Goal: Information Seeking & Learning: Learn about a topic

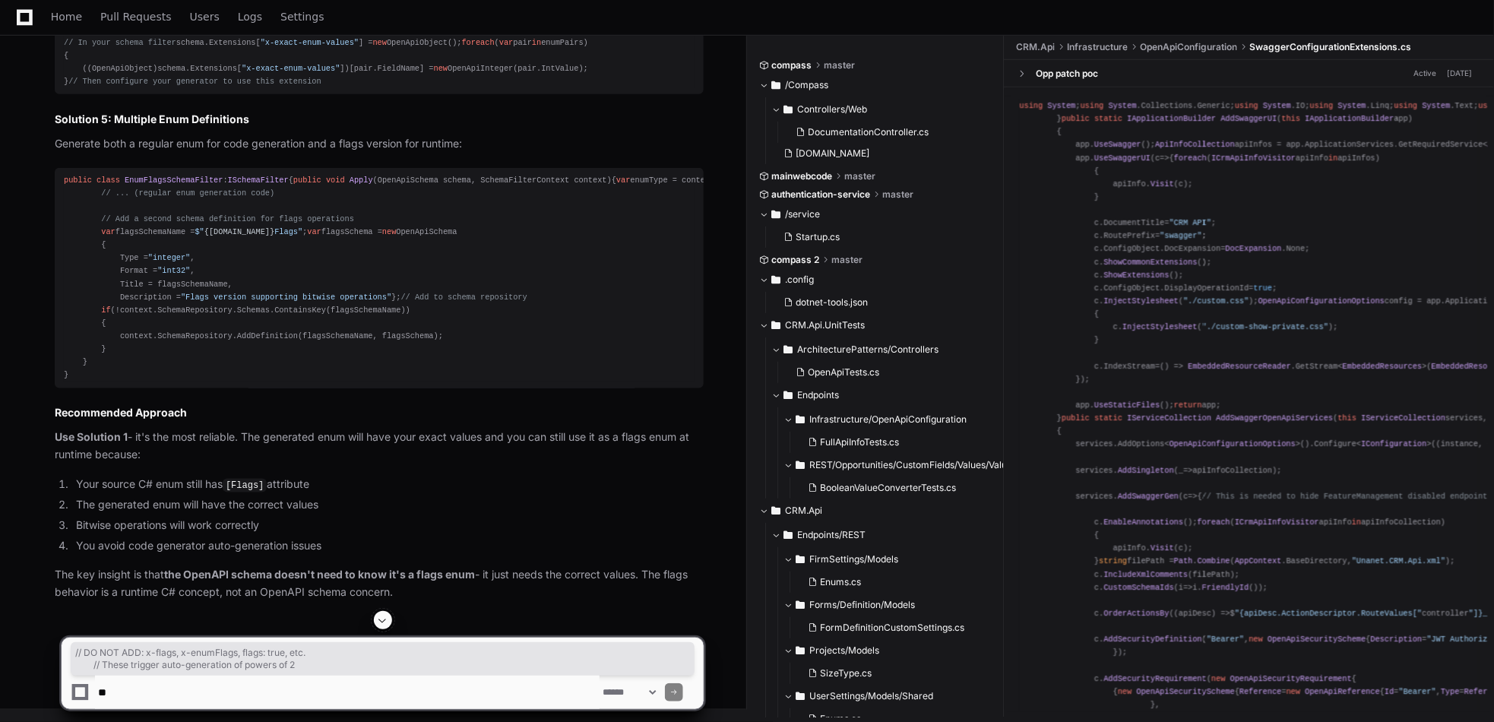
scroll to position [18304, 0]
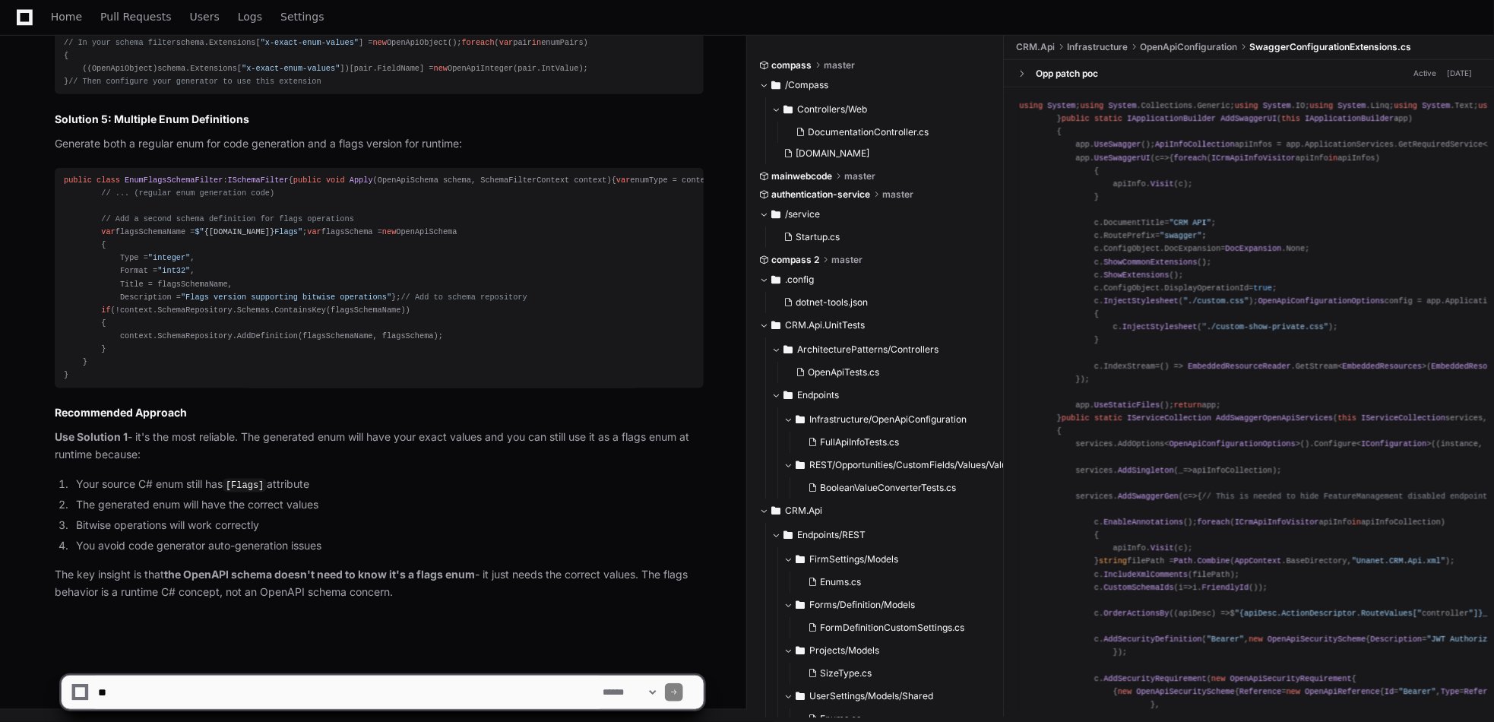
click at [261, 694] on textarea at bounding box center [347, 691] width 504 height 33
drag, startPoint x: 163, startPoint y: 691, endPoint x: 248, endPoint y: 688, distance: 85.1
click at [248, 688] on textarea at bounding box center [347, 691] width 504 height 33
paste textarea "******"
type textarea "**********"
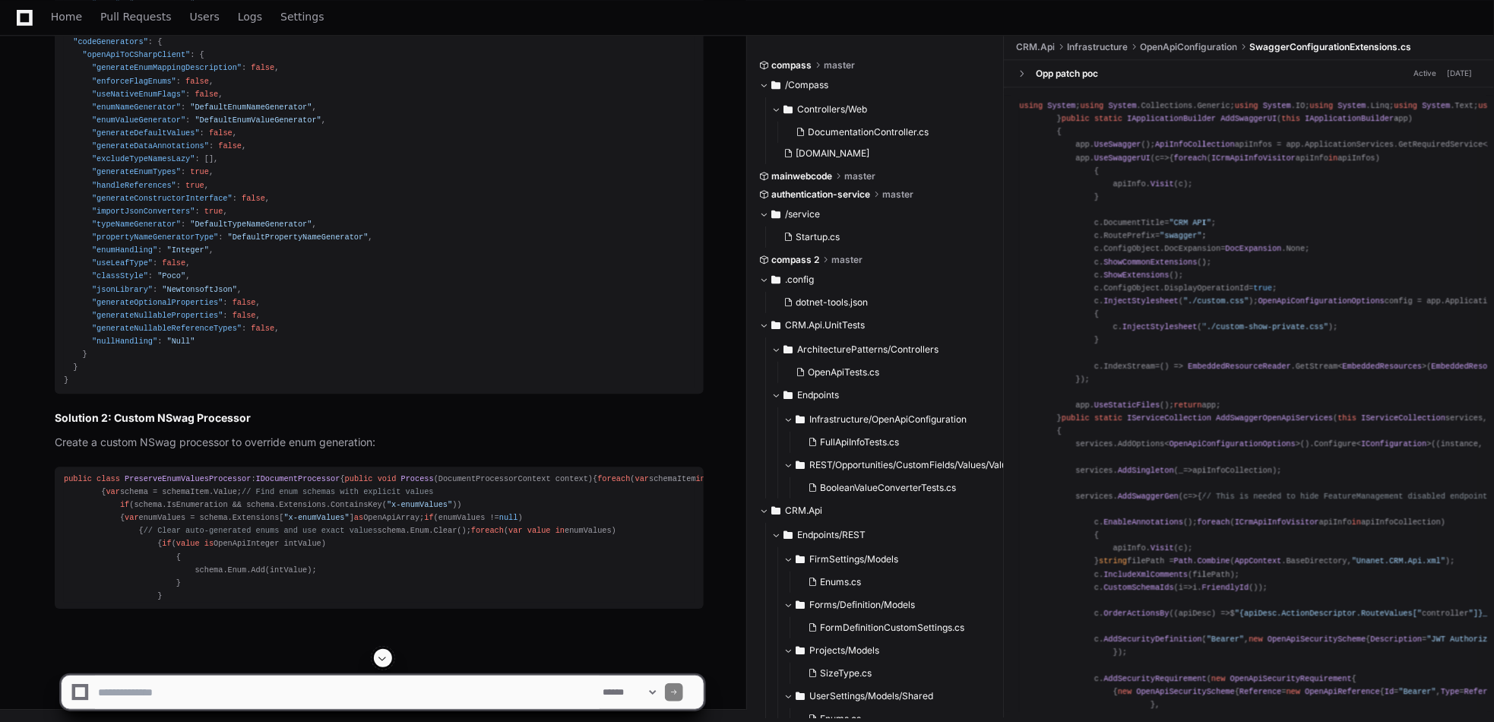
scroll to position [19482, 0]
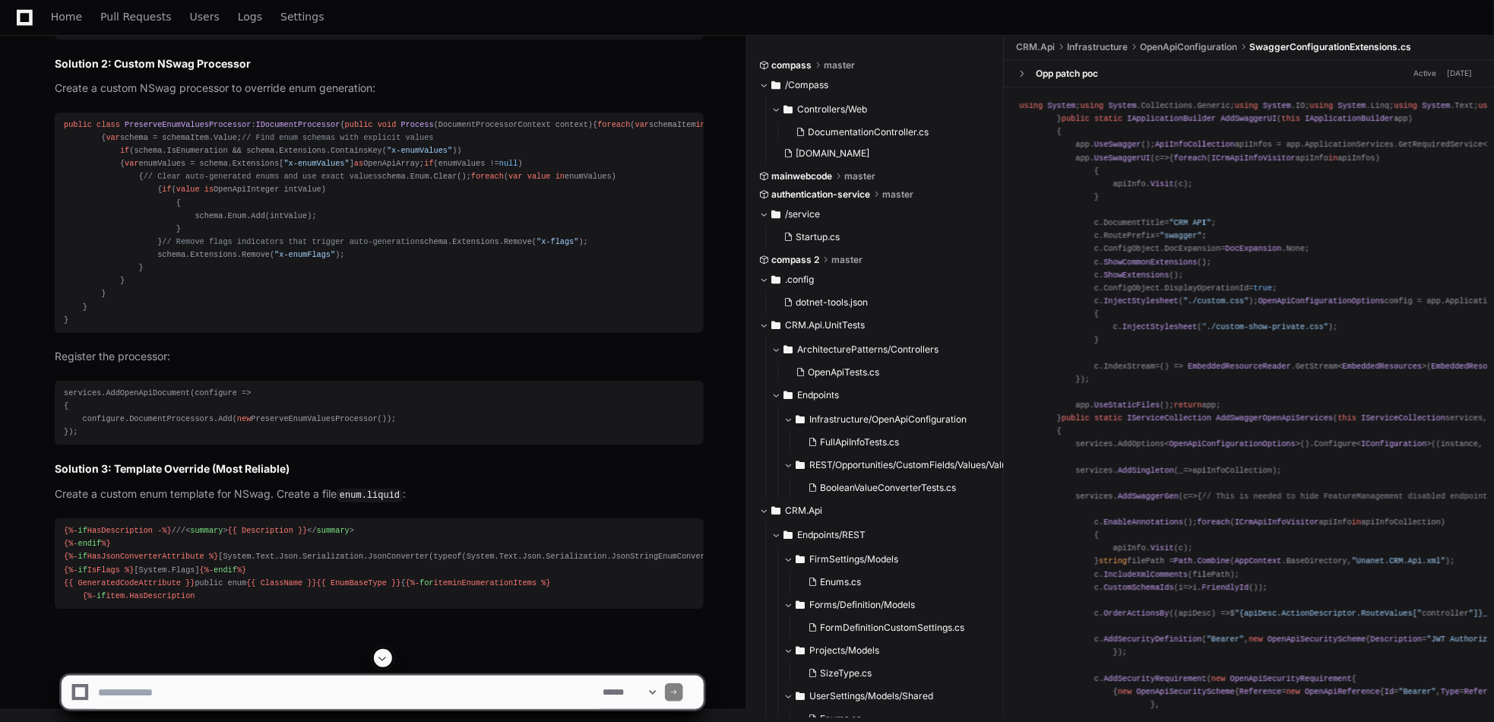
click at [384, 659] on span at bounding box center [383, 658] width 12 height 12
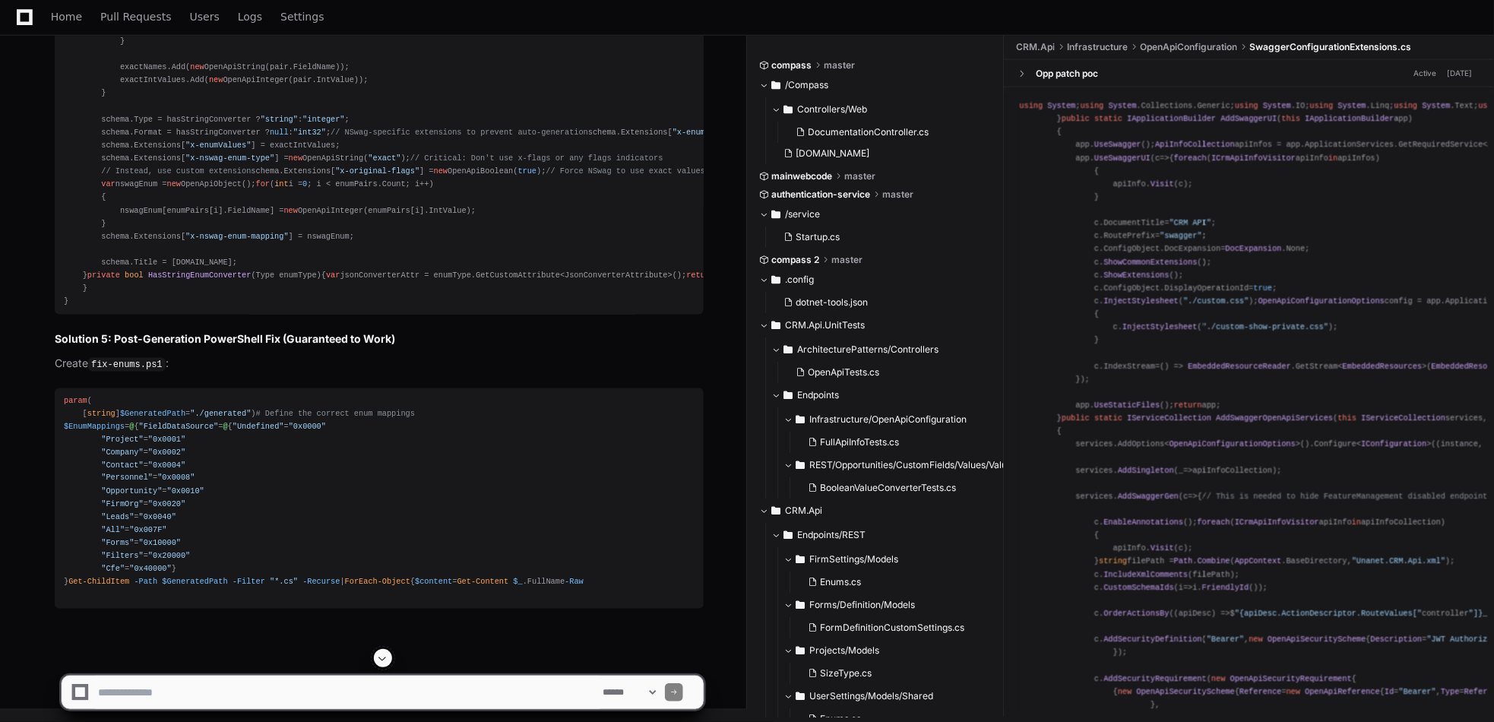
scroll to position [21728, 0]
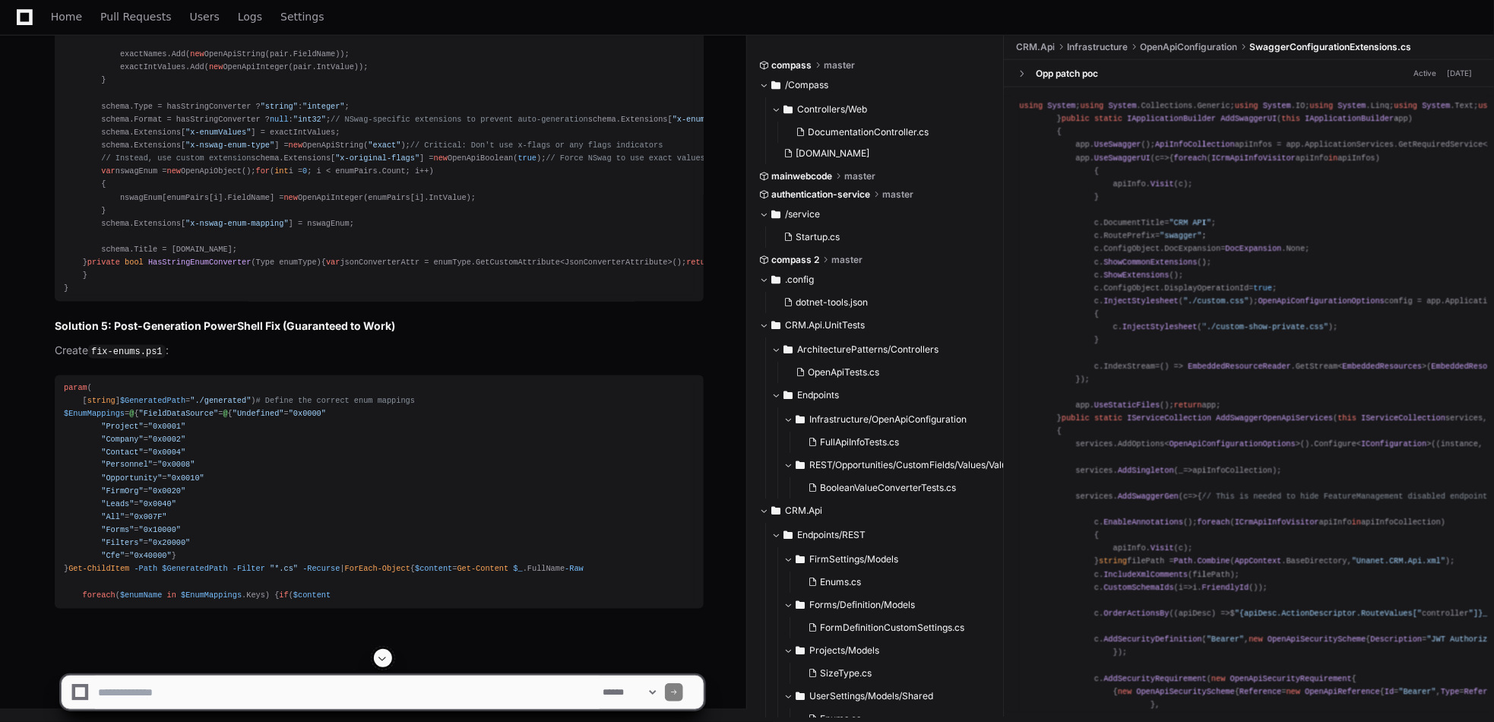
click at [248, 695] on textarea at bounding box center [347, 691] width 504 height 33
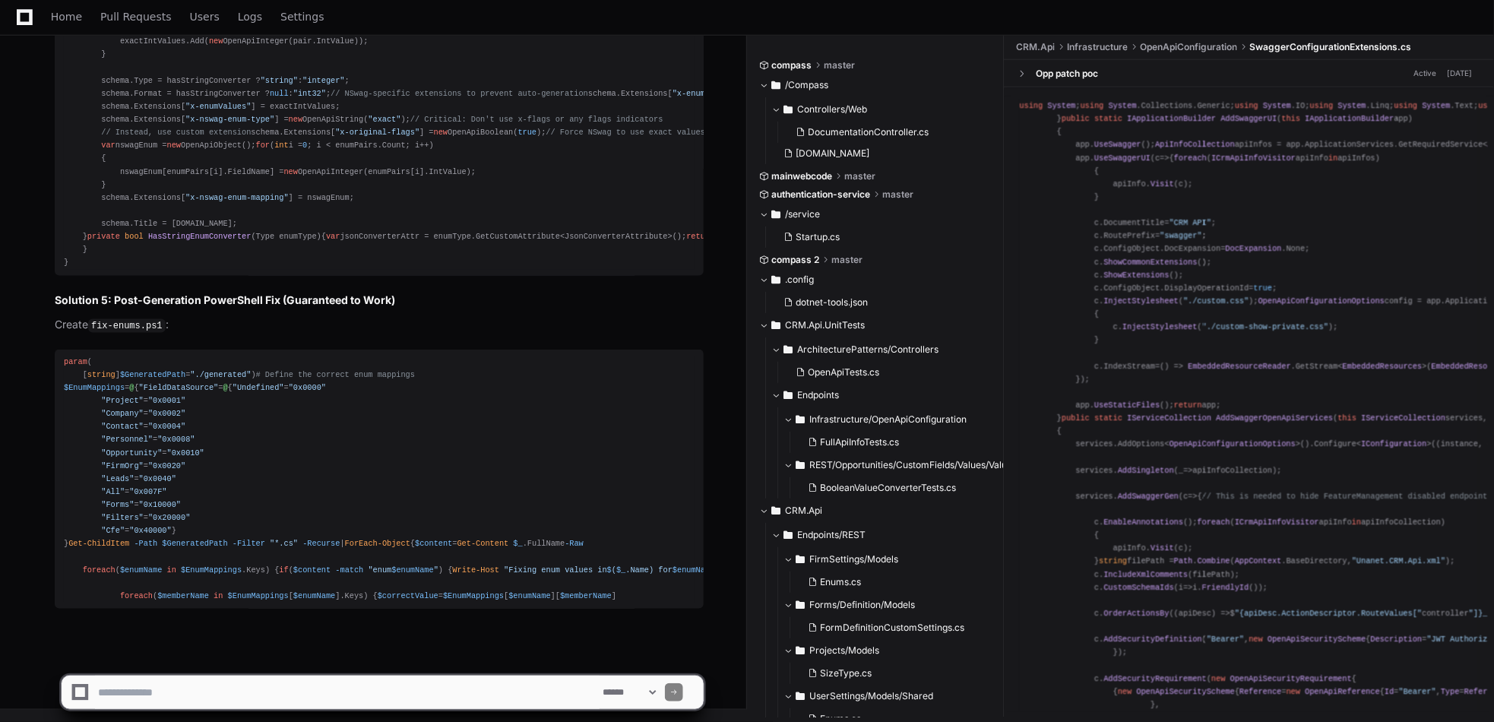
scroll to position [21806, 0]
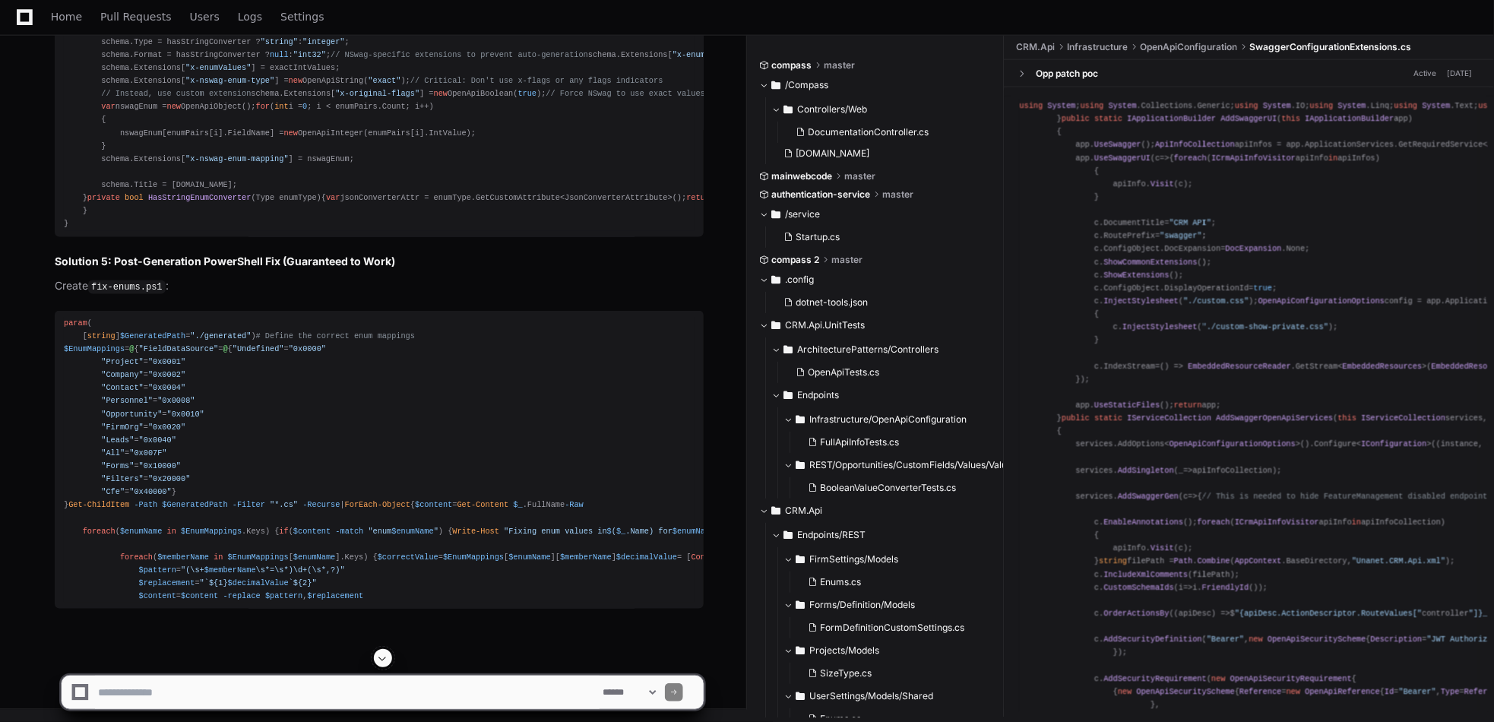
click at [683, 693] on div at bounding box center [674, 692] width 18 height 18
click at [678, 694] on span at bounding box center [674, 692] width 8 height 8
click at [445, 681] on textarea at bounding box center [347, 691] width 504 height 33
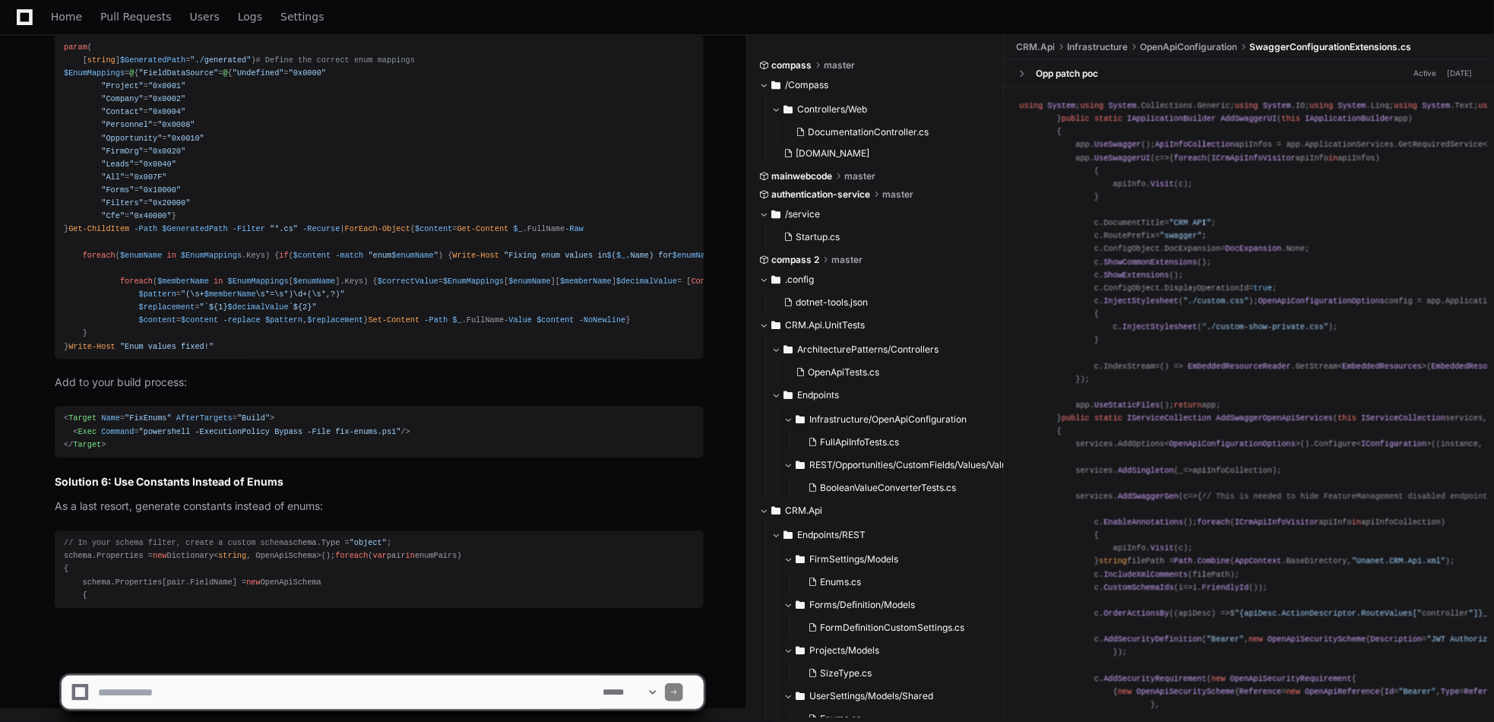
scroll to position [22276, 0]
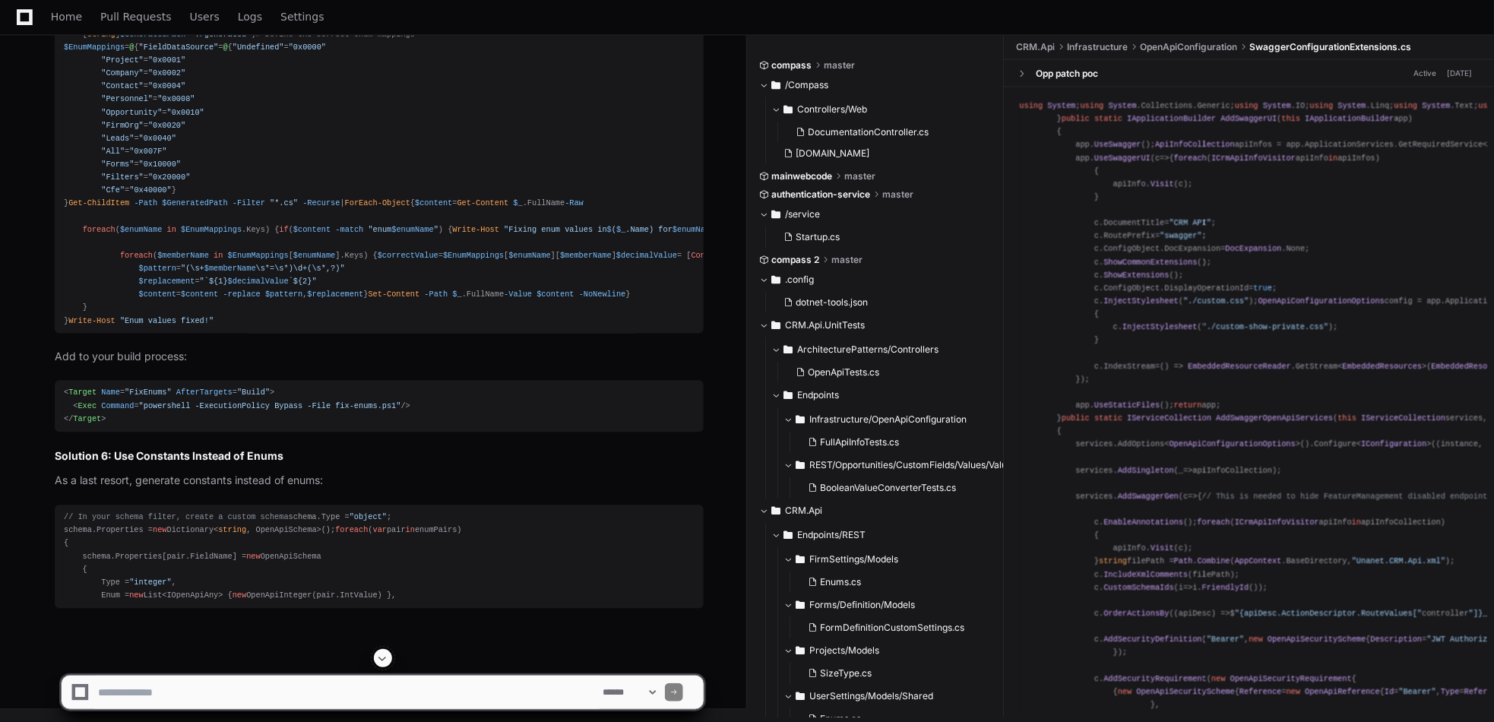
click at [386, 662] on span at bounding box center [383, 658] width 12 height 12
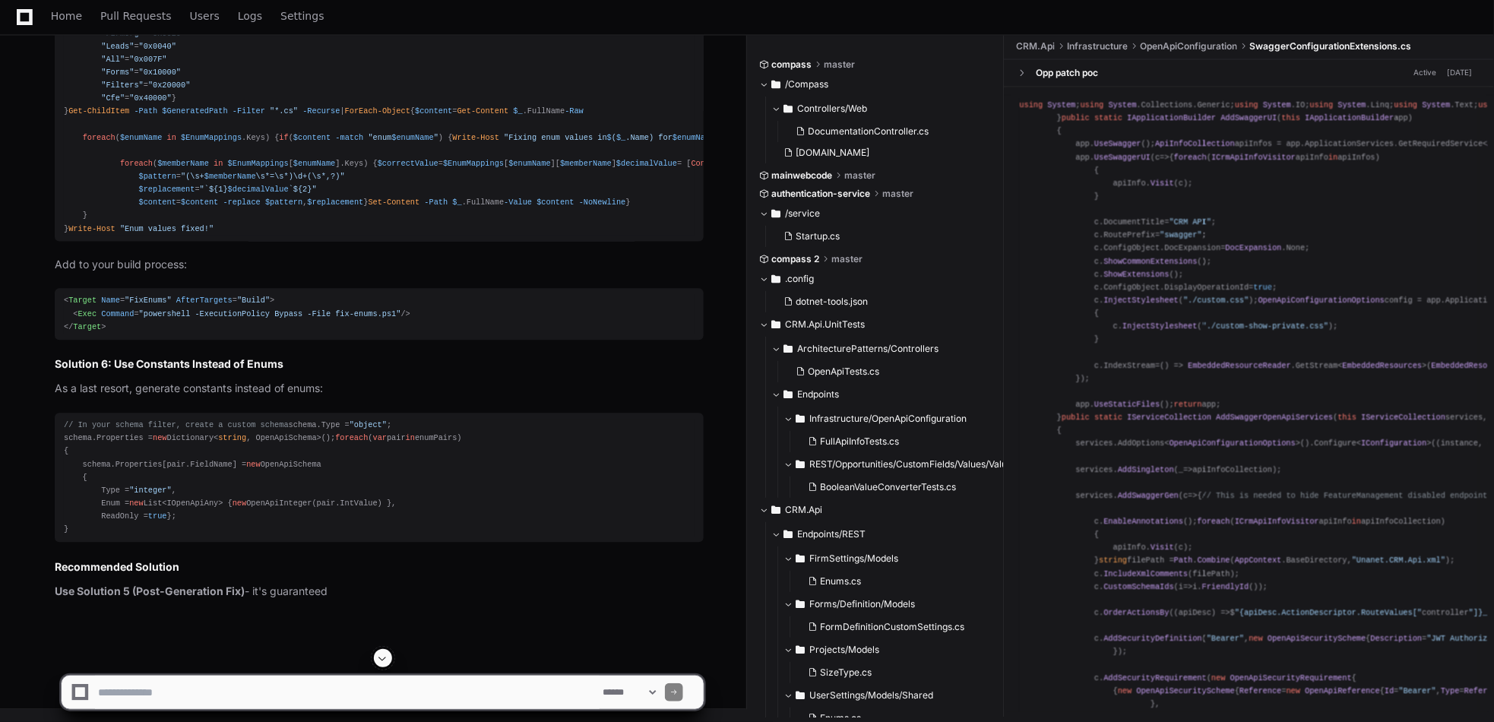
click at [386, 660] on span at bounding box center [383, 658] width 12 height 12
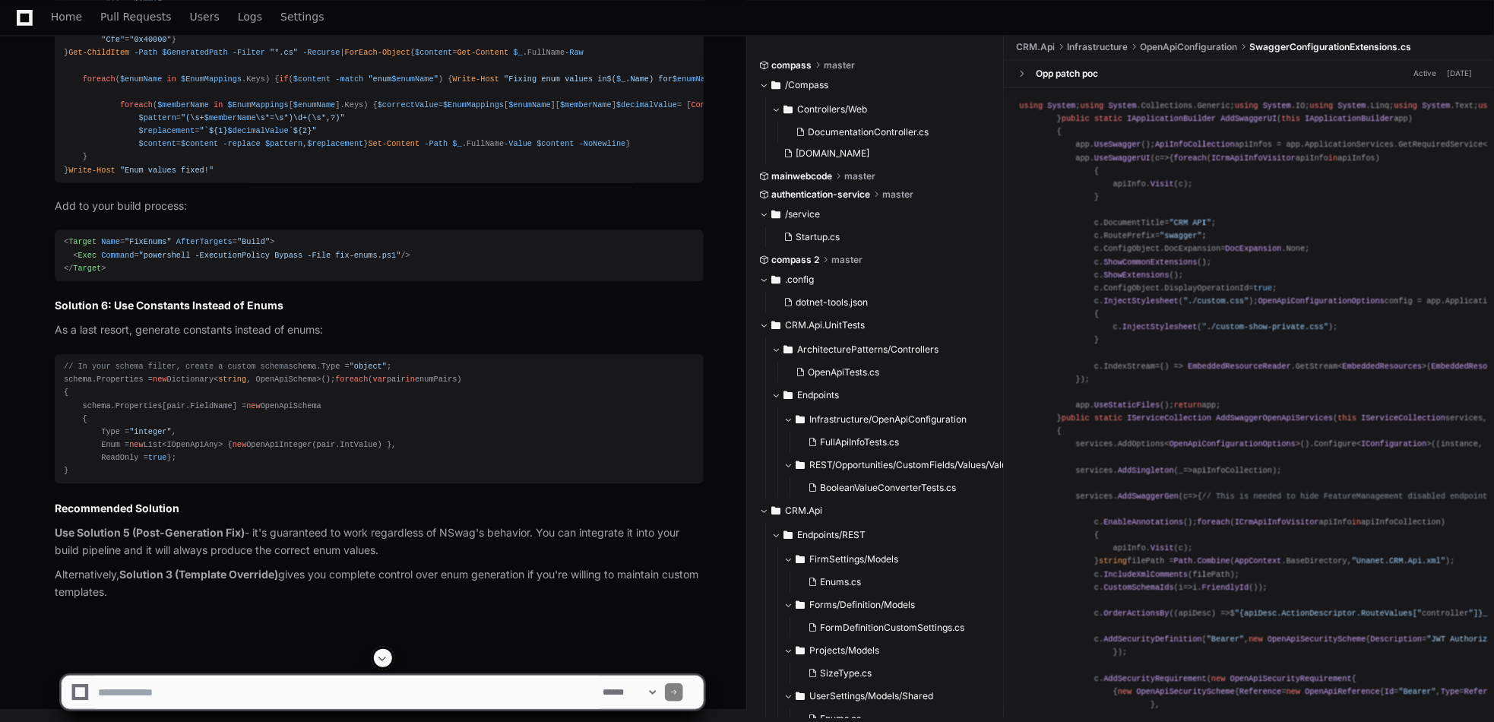
scroll to position [22466, 0]
click at [25, 18] on icon at bounding box center [25, 17] width 16 height 18
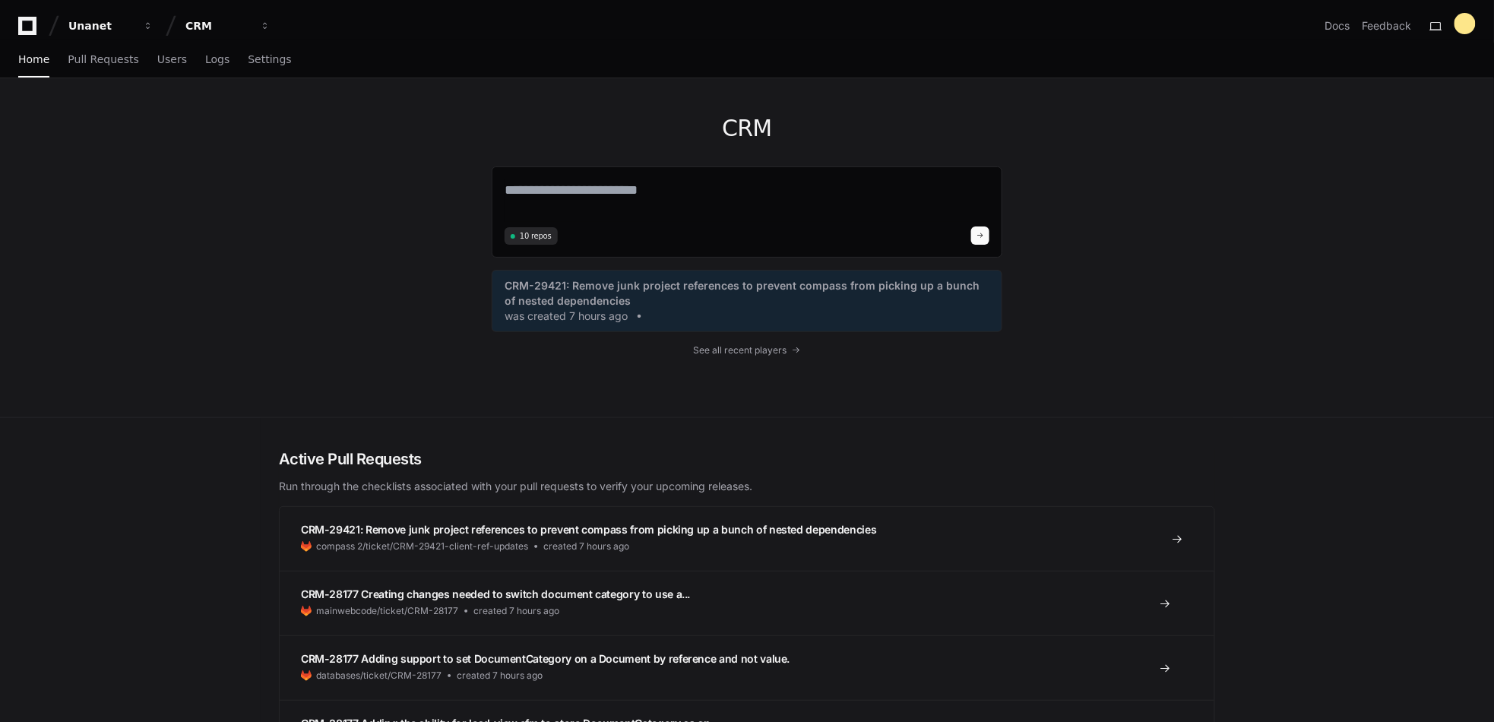
click at [532, 526] on span "CRM-29421: Remove junk project references to prevent compass from picking up a …" at bounding box center [589, 529] width 576 height 13
click at [581, 186] on textarea at bounding box center [746, 200] width 485 height 43
paste textarea "**********"
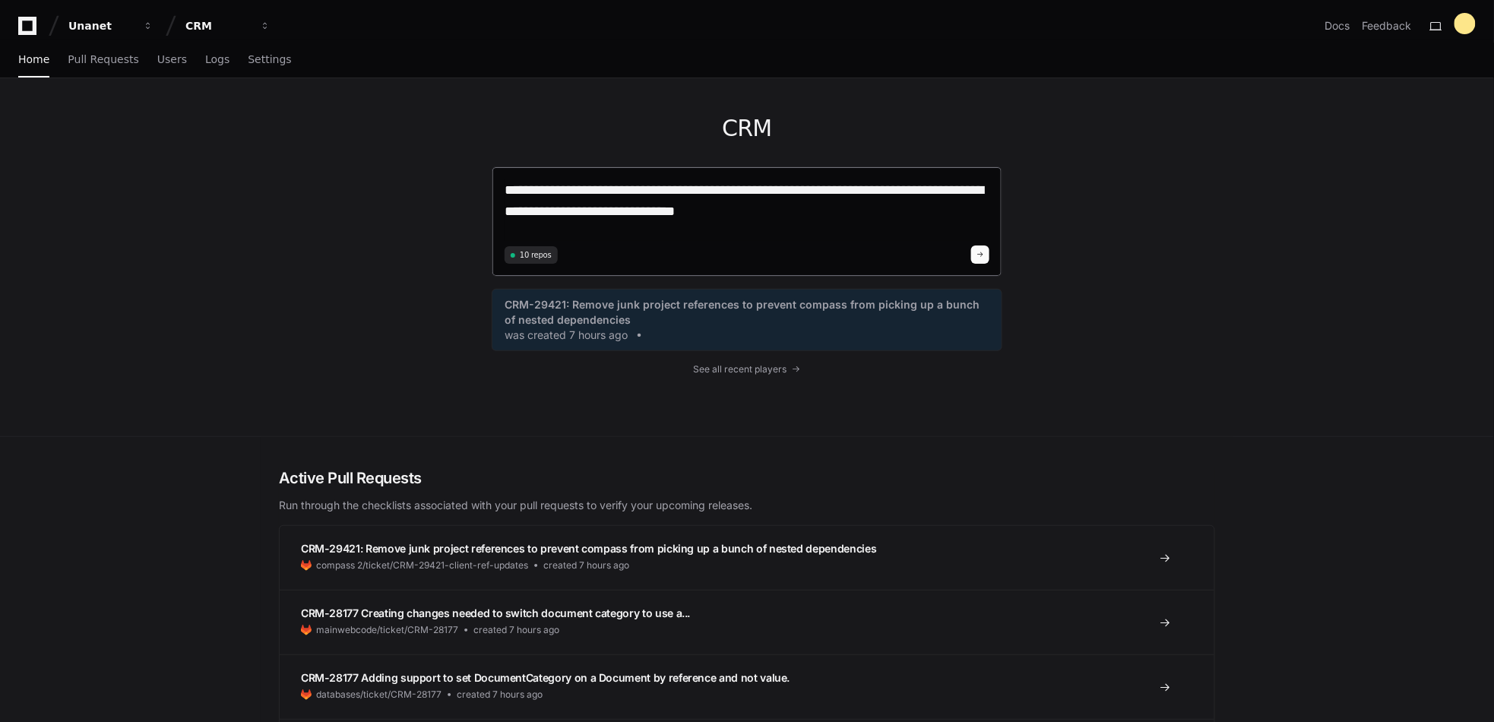
click at [829, 214] on textarea "**********" at bounding box center [746, 210] width 485 height 62
paste textarea "**********"
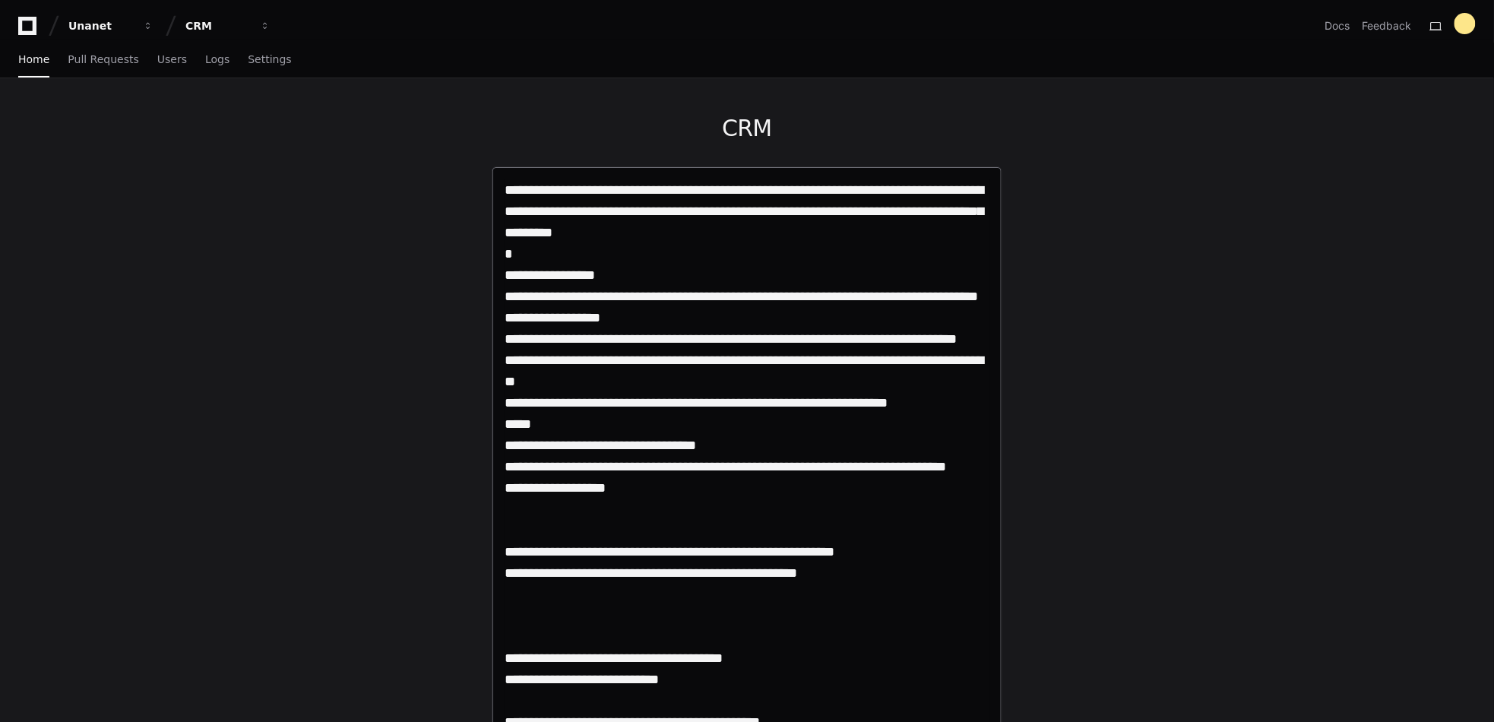
type textarea "**********"
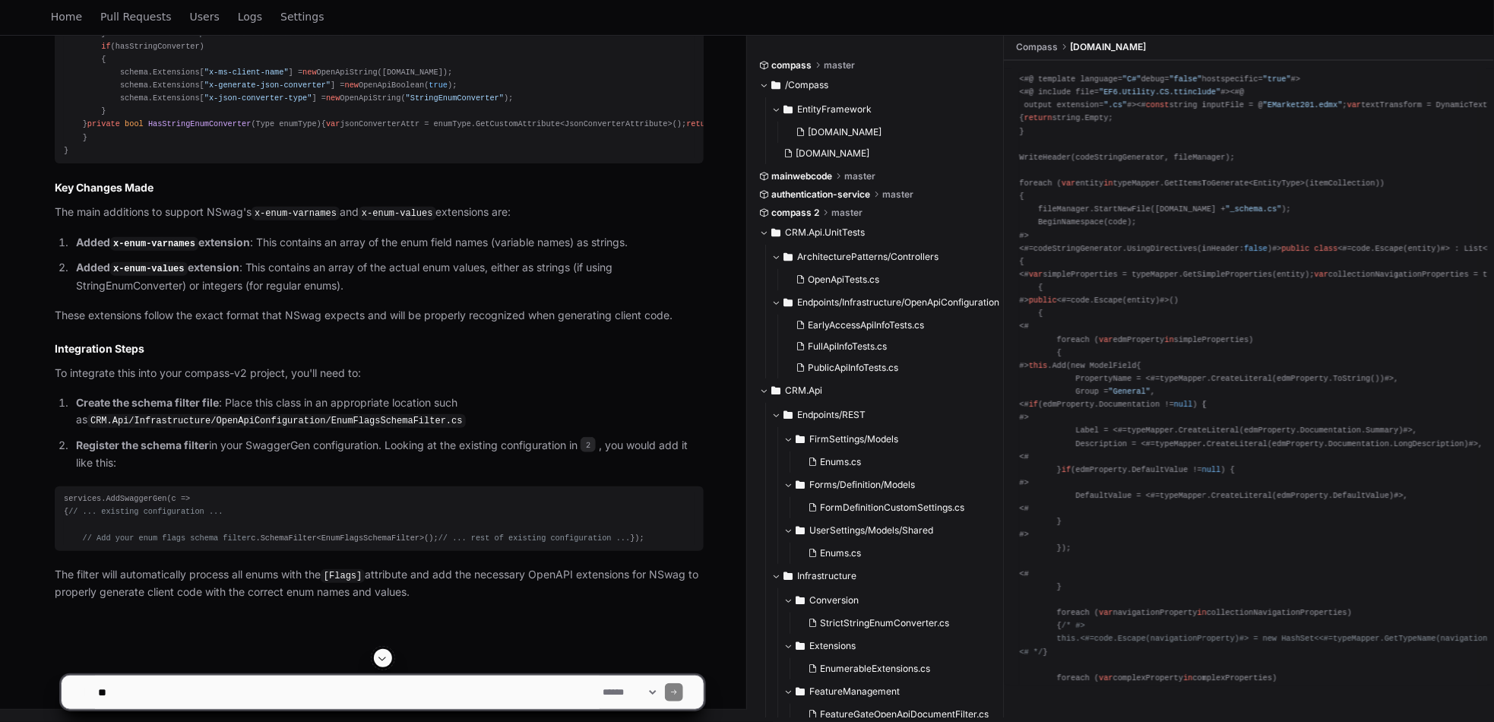
scroll to position [5313, 0]
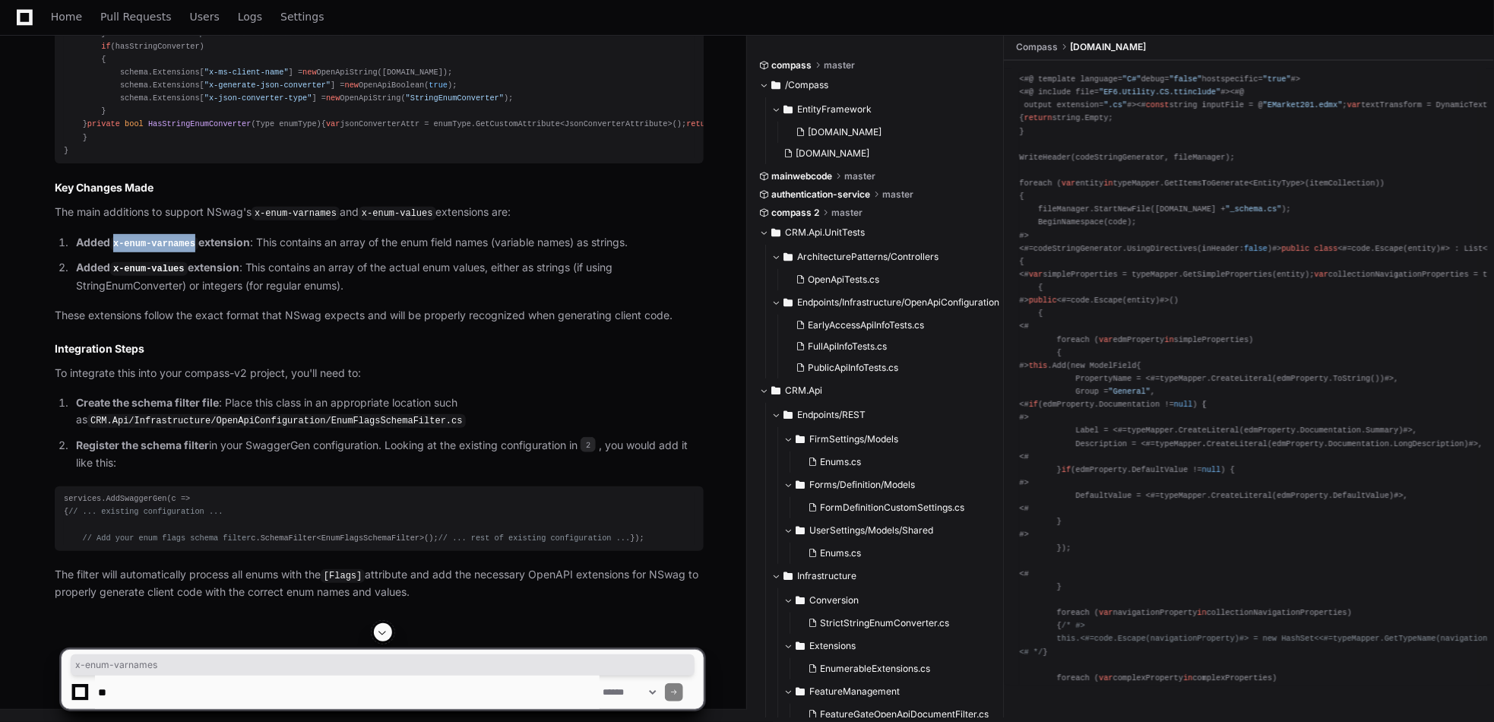
drag, startPoint x: 115, startPoint y: 514, endPoint x: 191, endPoint y: 520, distance: 76.2
click at [191, 252] on p "Added x-enum-varnames extension : This contains an array of the enum field name…" at bounding box center [389, 243] width 627 height 18
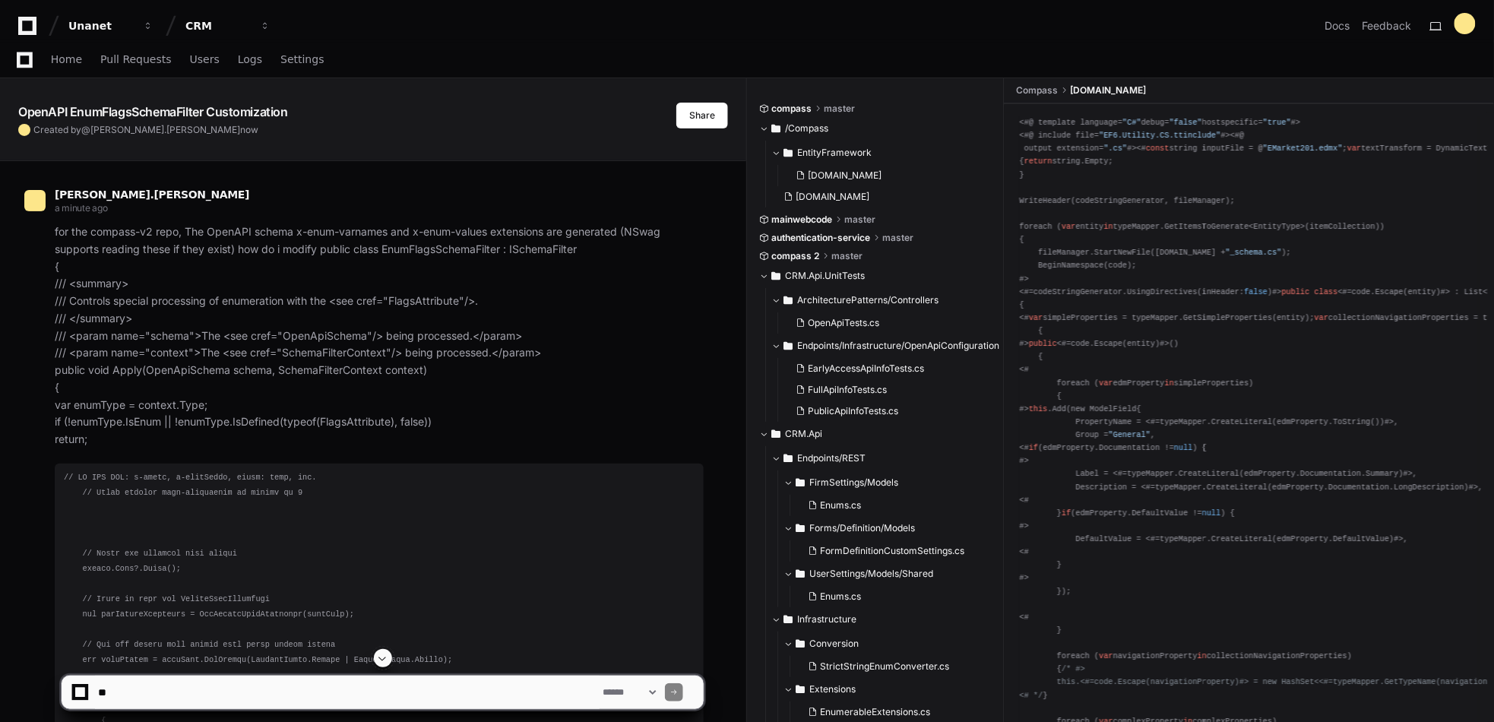
scroll to position [2600, 0]
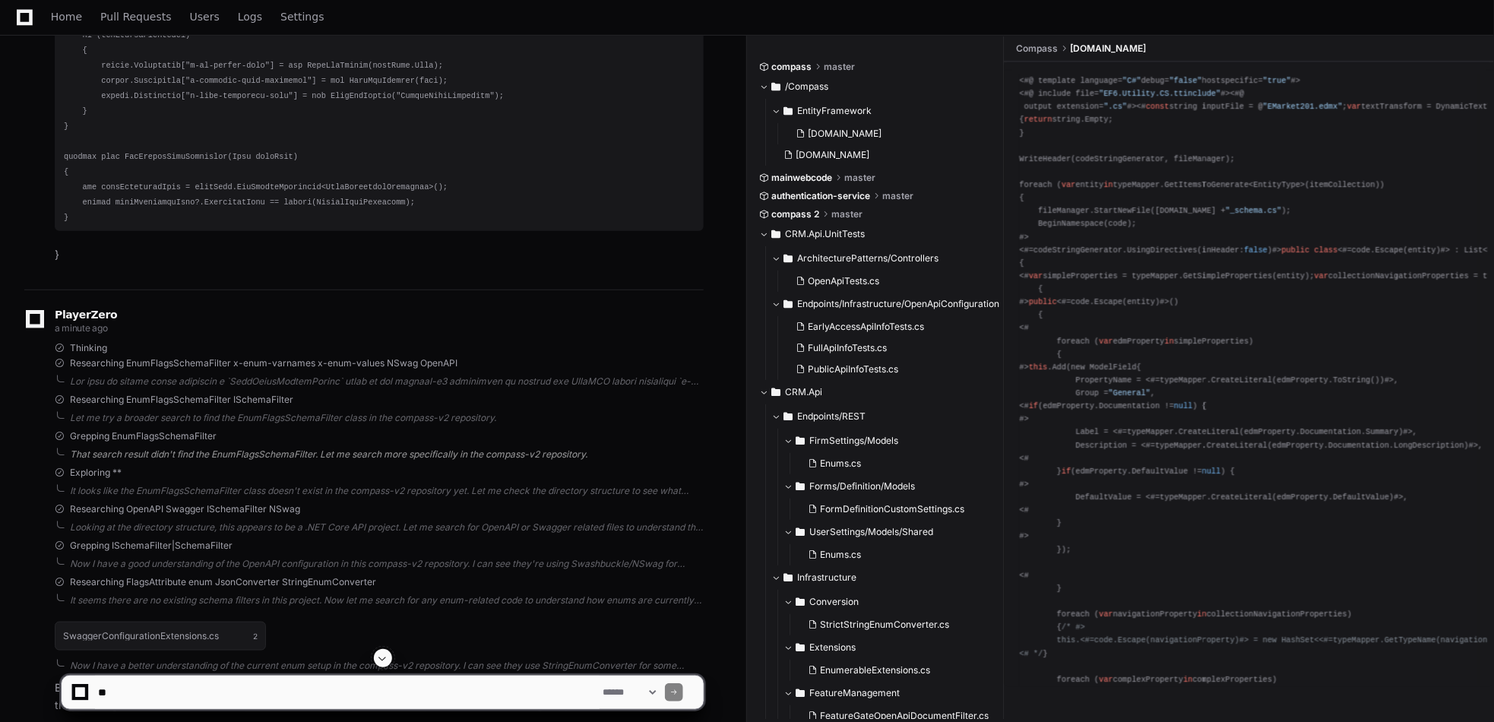
click at [539, 448] on div "That search result didn't find the EnumFlagsSchemaFilter. Let me search more sp…" at bounding box center [387, 454] width 634 height 12
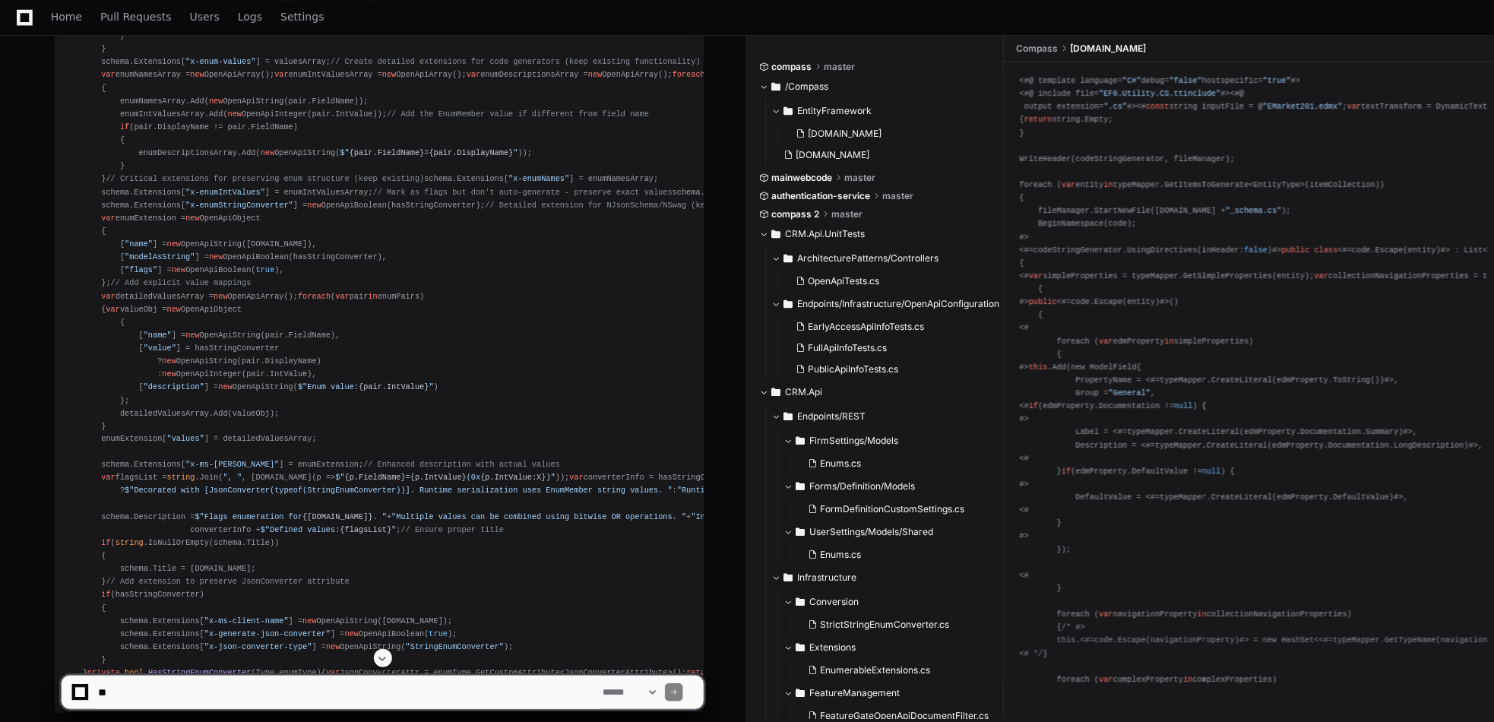
scroll to position [4043, 0]
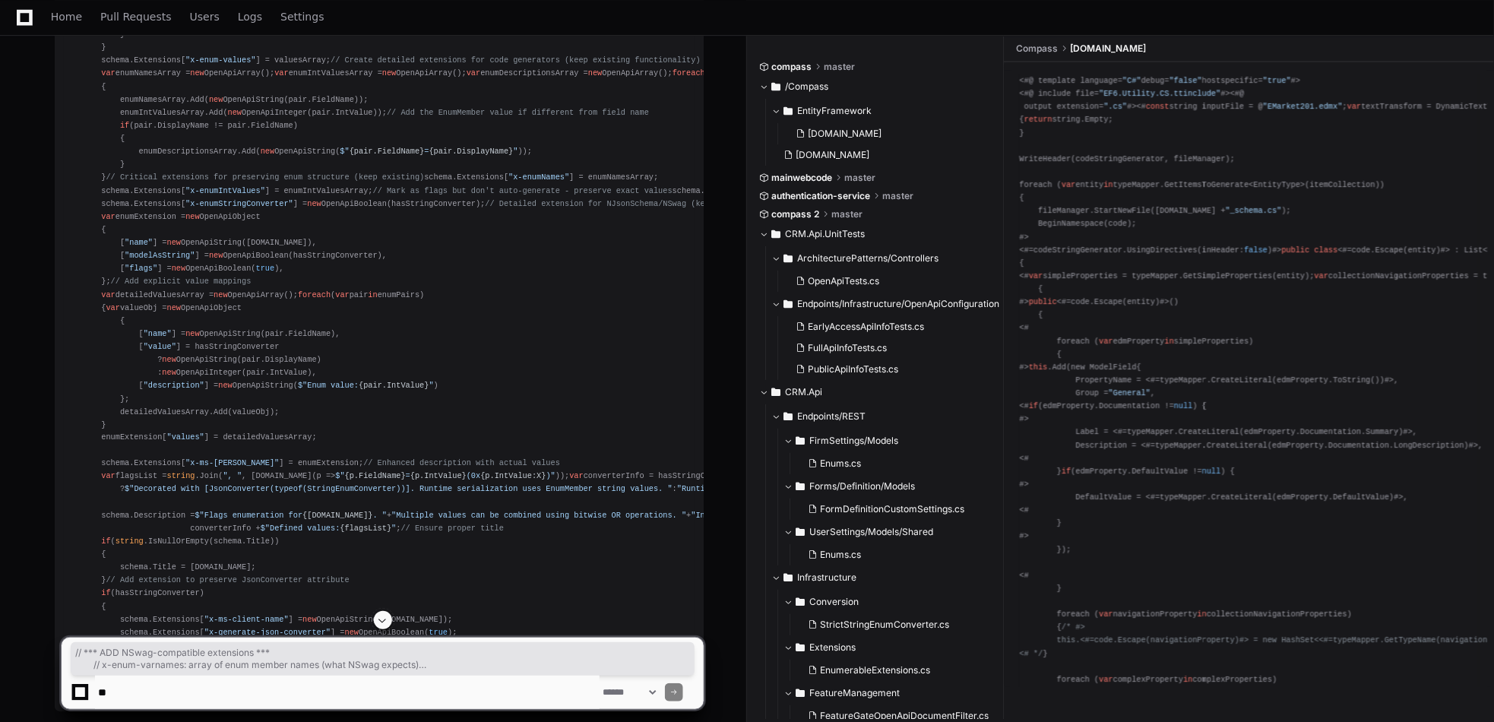
drag, startPoint x: 95, startPoint y: 302, endPoint x: 354, endPoint y: 395, distance: 275.1
click at [354, 395] on div "public class EnumFlagsSchemaFilter : ISchemaFilter { /// <summary> /// Controls…" at bounding box center [379, 14] width 631 height 1379
copy div "// *** ADD NSwag-compatible extensions *** // x-enum-varnames: array of enum me…"
drag, startPoint x: 96, startPoint y: 422, endPoint x: 358, endPoint y: 588, distance: 309.4
click at [358, 588] on div "public class EnumFlagsSchemaFilter : ISchemaFilter { /// <summary> /// Controls…" at bounding box center [379, 14] width 631 height 1379
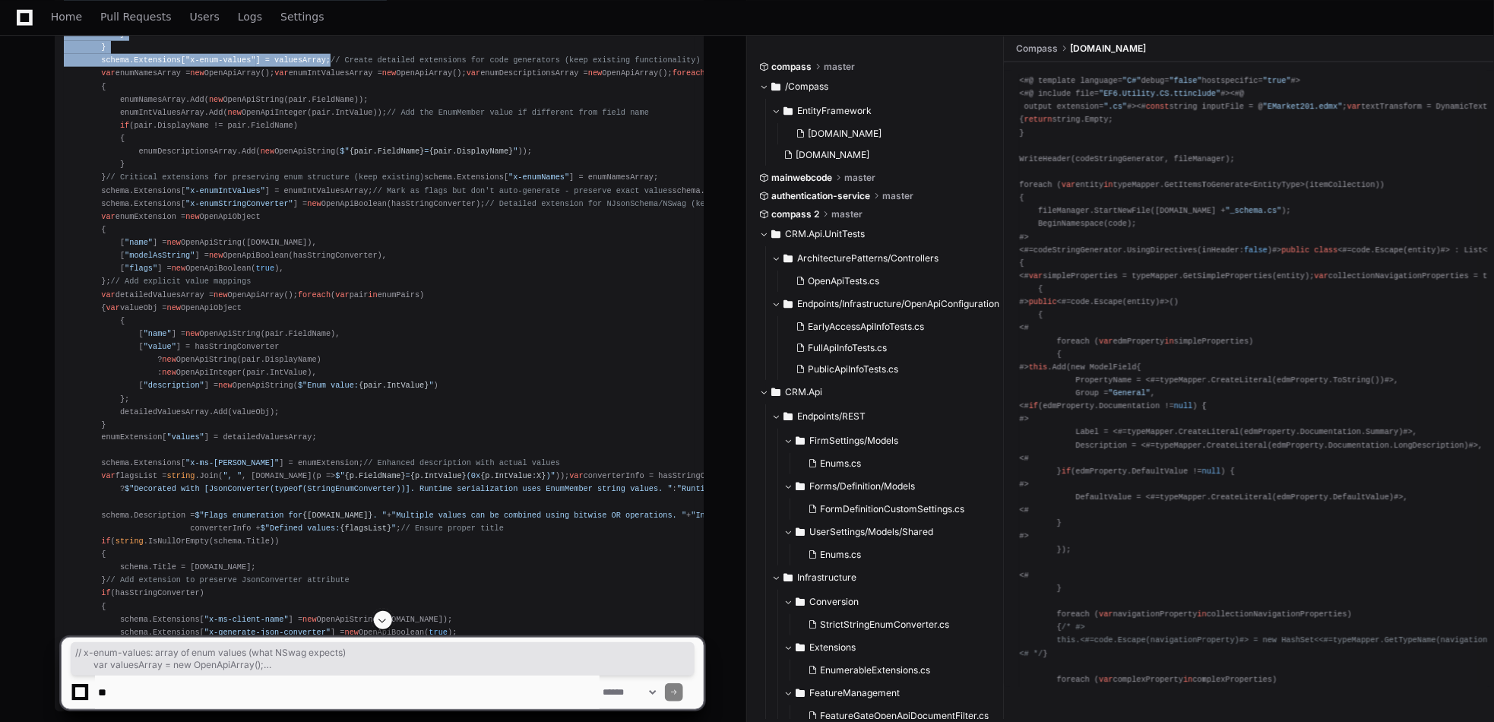
copy div "// x-enum-values: array of enum values (what NSwag expects) var valuesArray = n…"
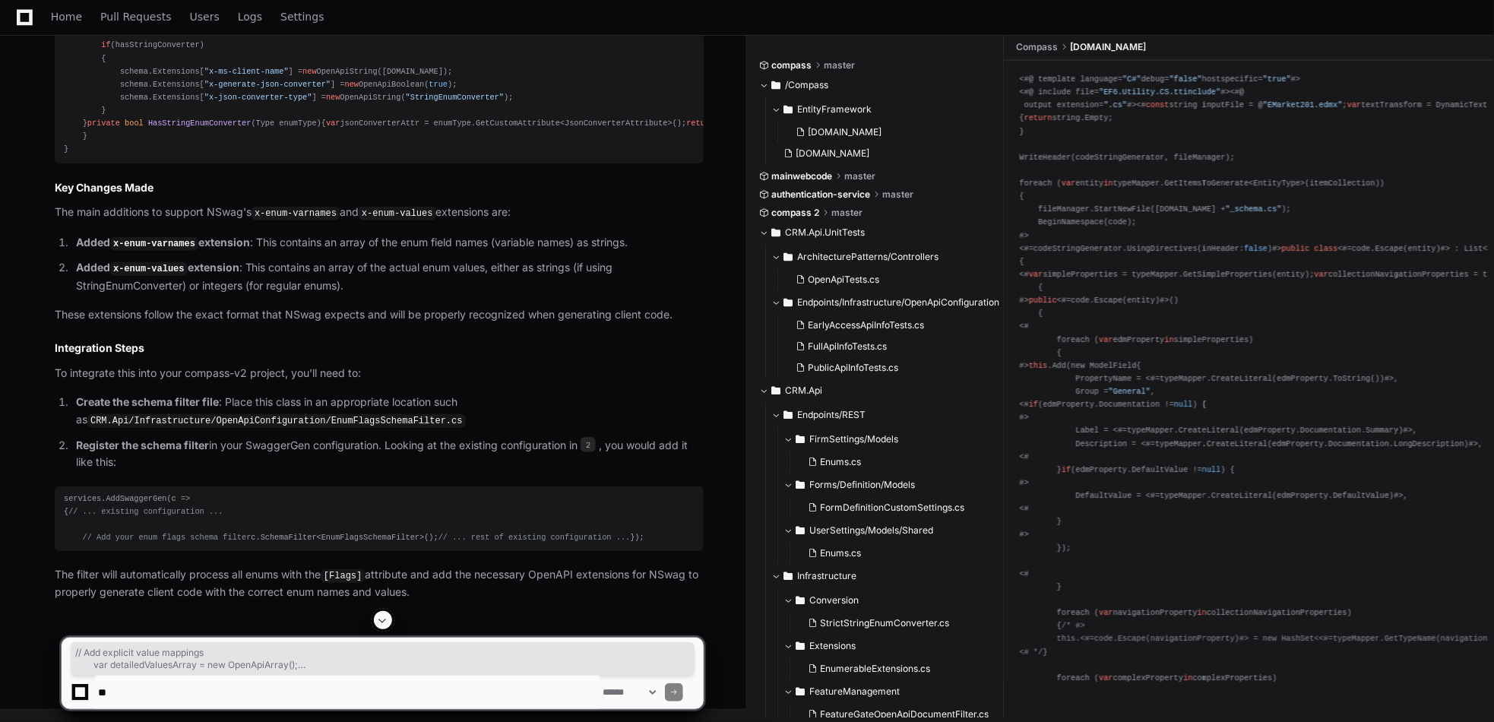
scroll to position [4879, 0]
drag, startPoint x: 97, startPoint y: 367, endPoint x: 441, endPoint y: 416, distance: 346.8
copy div "// Add explicit value mappings var detailedValuesArray = new OpenApiArray(); fo…"
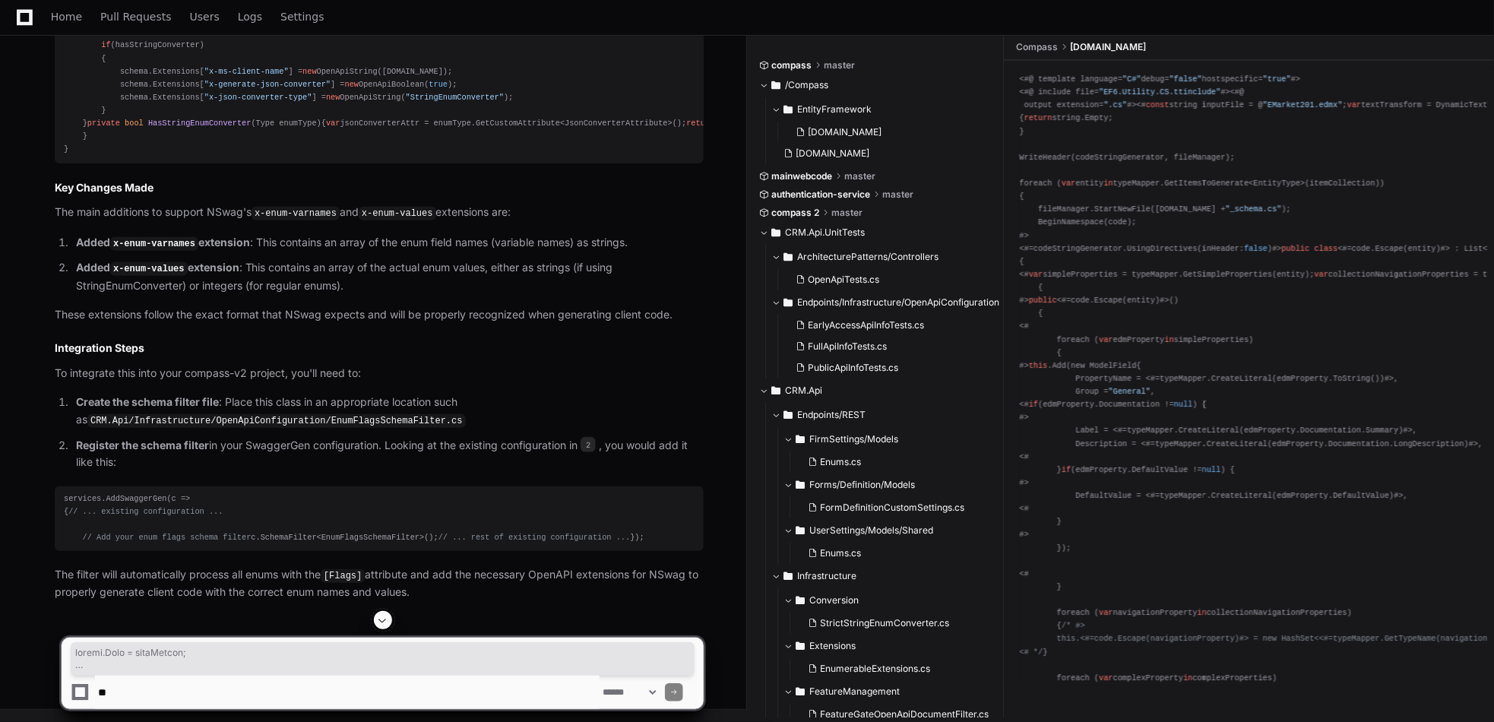
scroll to position [5183, 0]
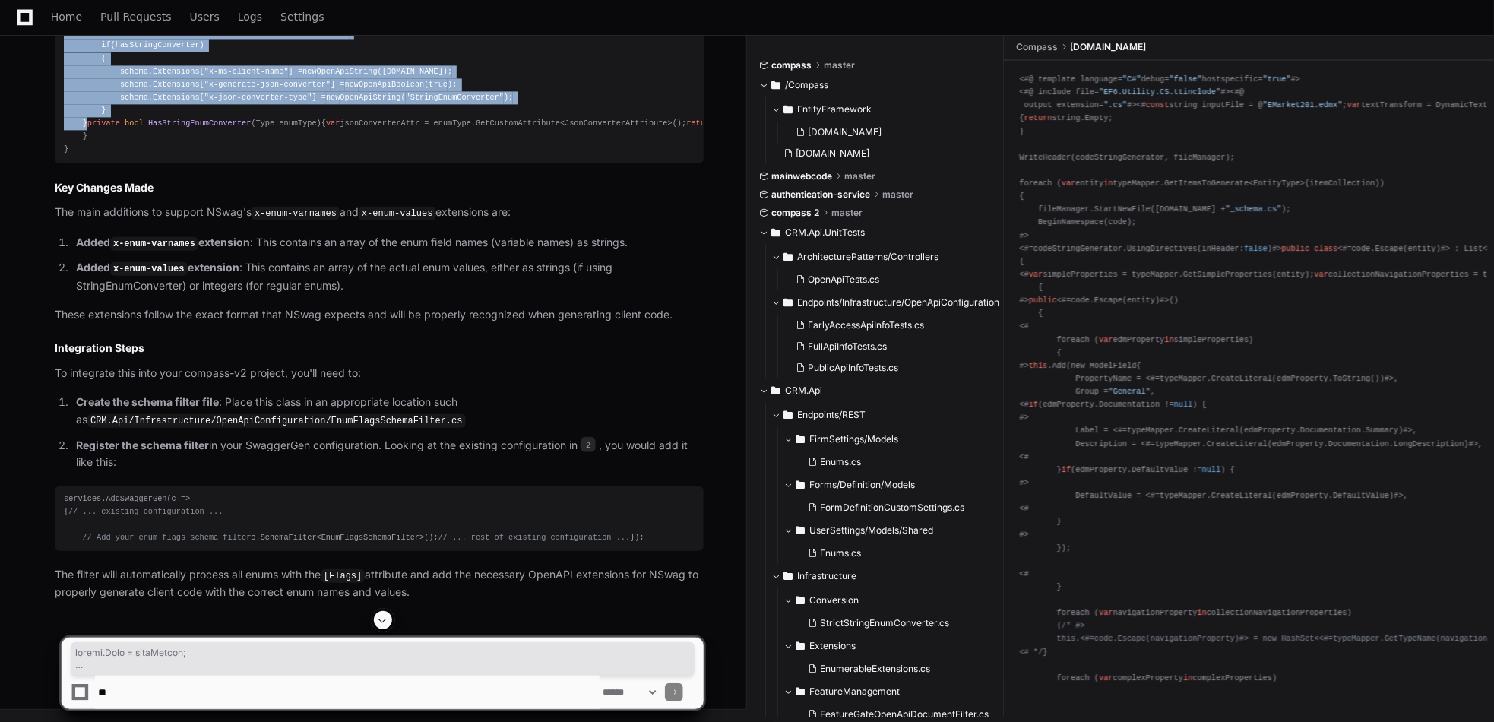
drag, startPoint x: 62, startPoint y: 203, endPoint x: 557, endPoint y: 464, distance: 560.0
copy div "schema.Enum = enumValues; // *** ADD NSwag-compatible extensions *** // x-enum-…"
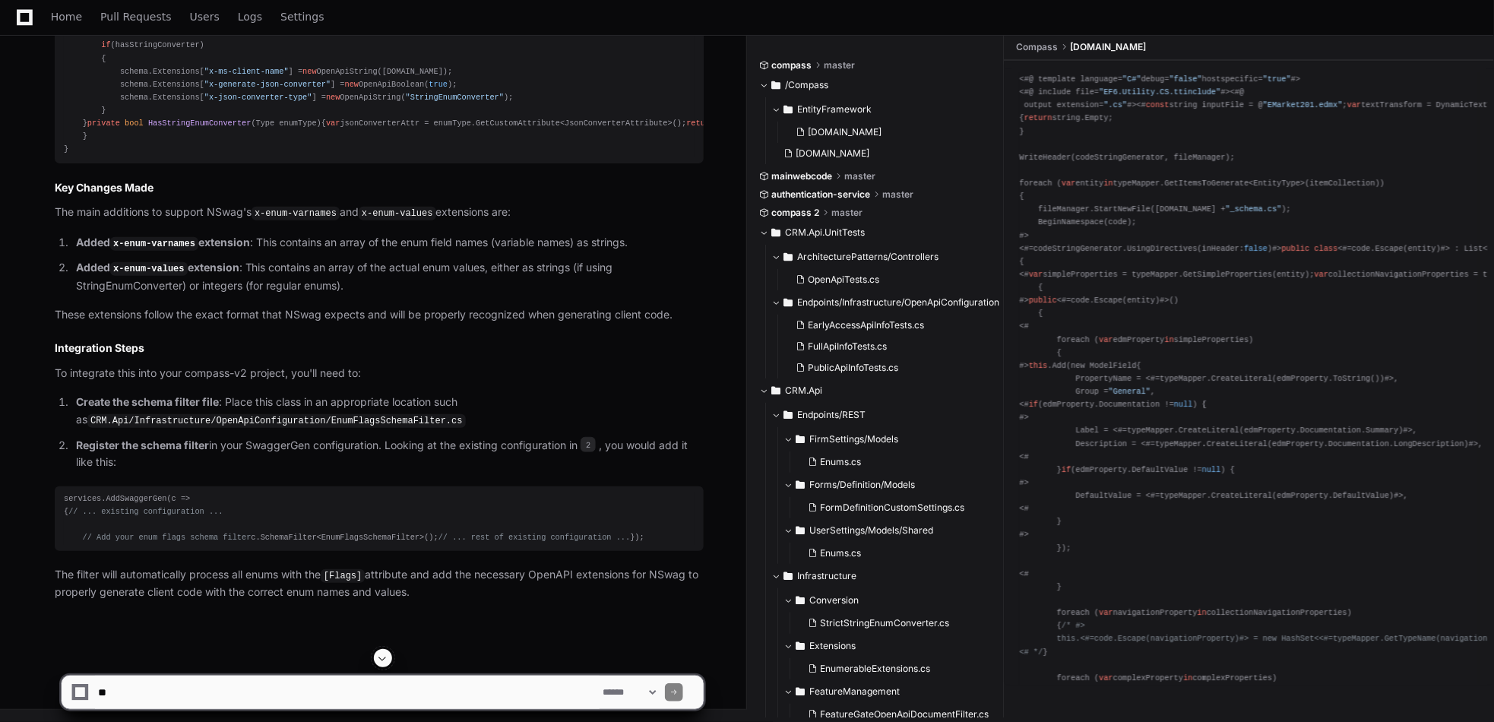
drag, startPoint x: 209, startPoint y: 700, endPoint x: 220, endPoint y: 700, distance: 10.7
click at [209, 700] on textarea at bounding box center [347, 691] width 504 height 33
paste textarea "**********"
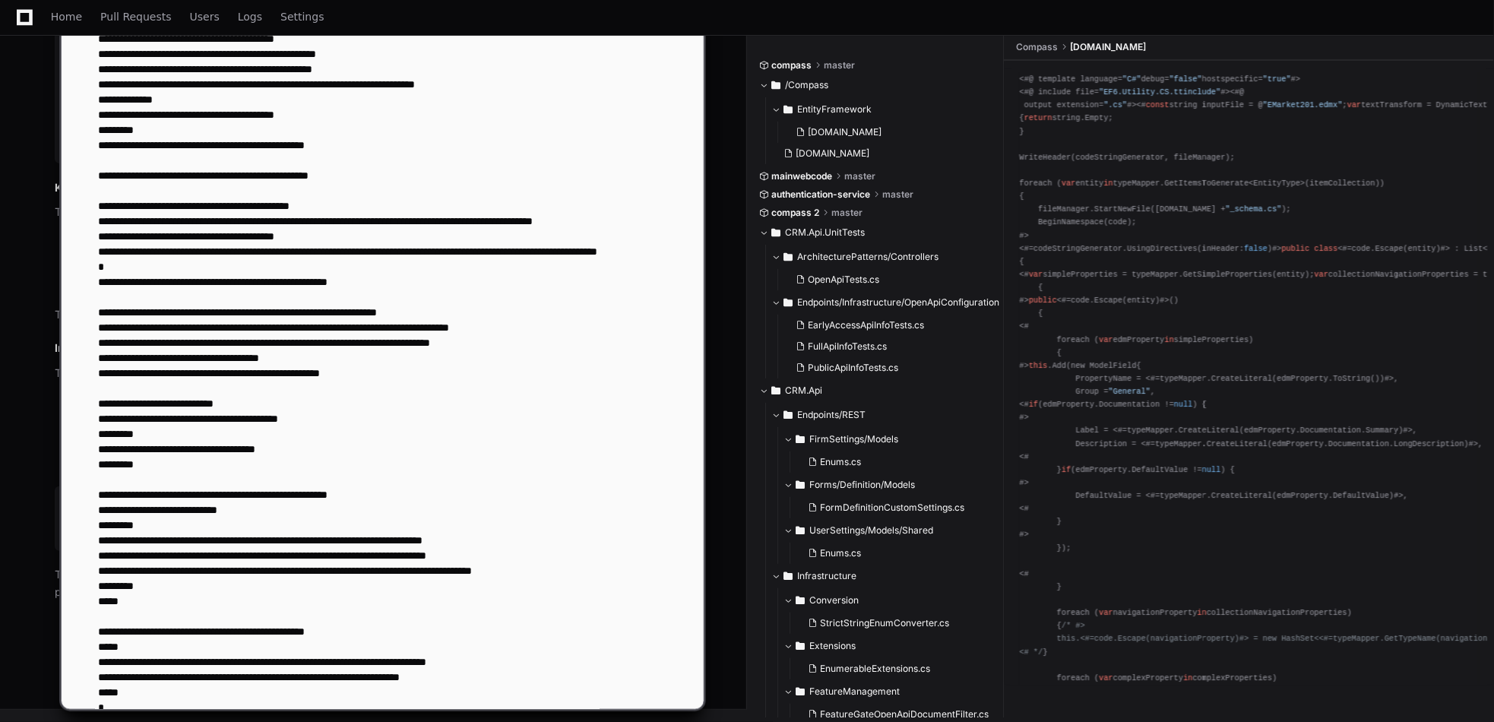
scroll to position [65, 0]
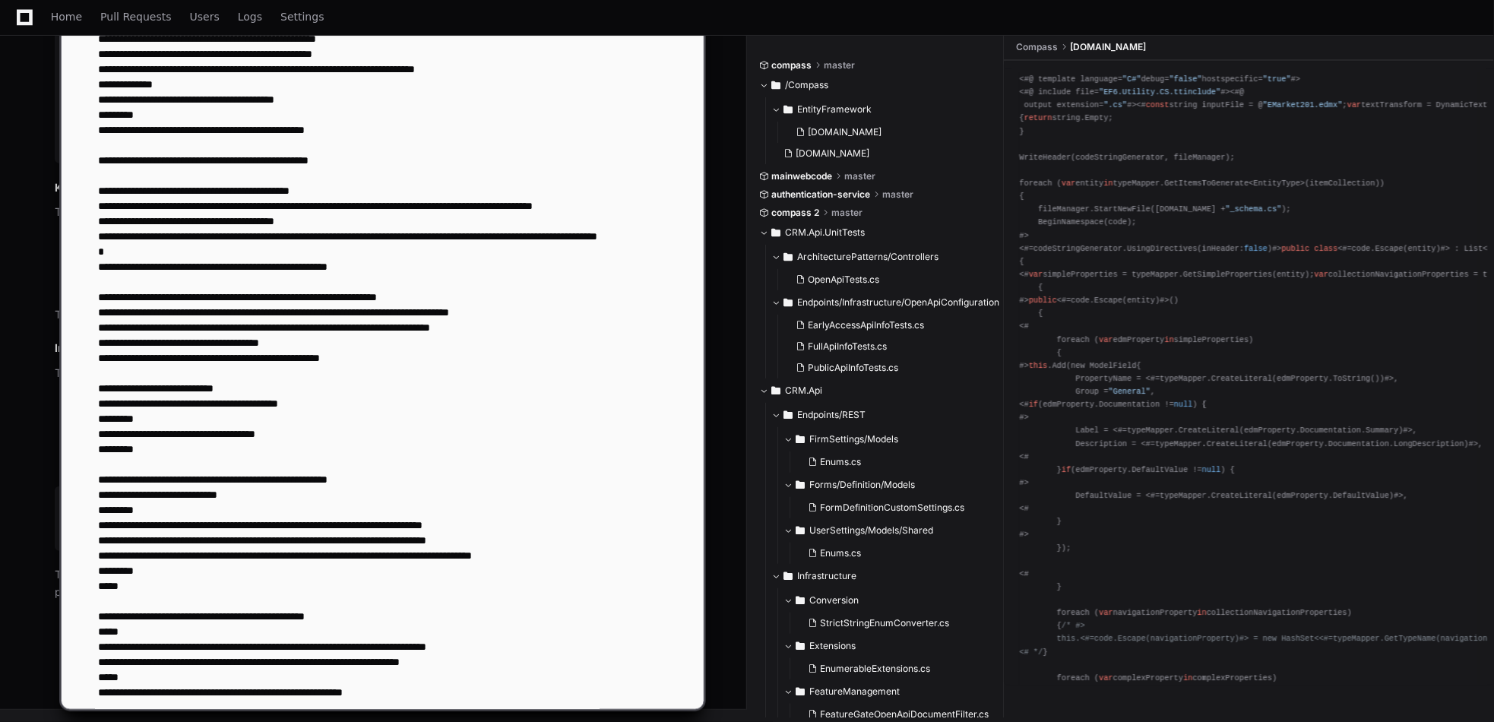
type textarea "**********"
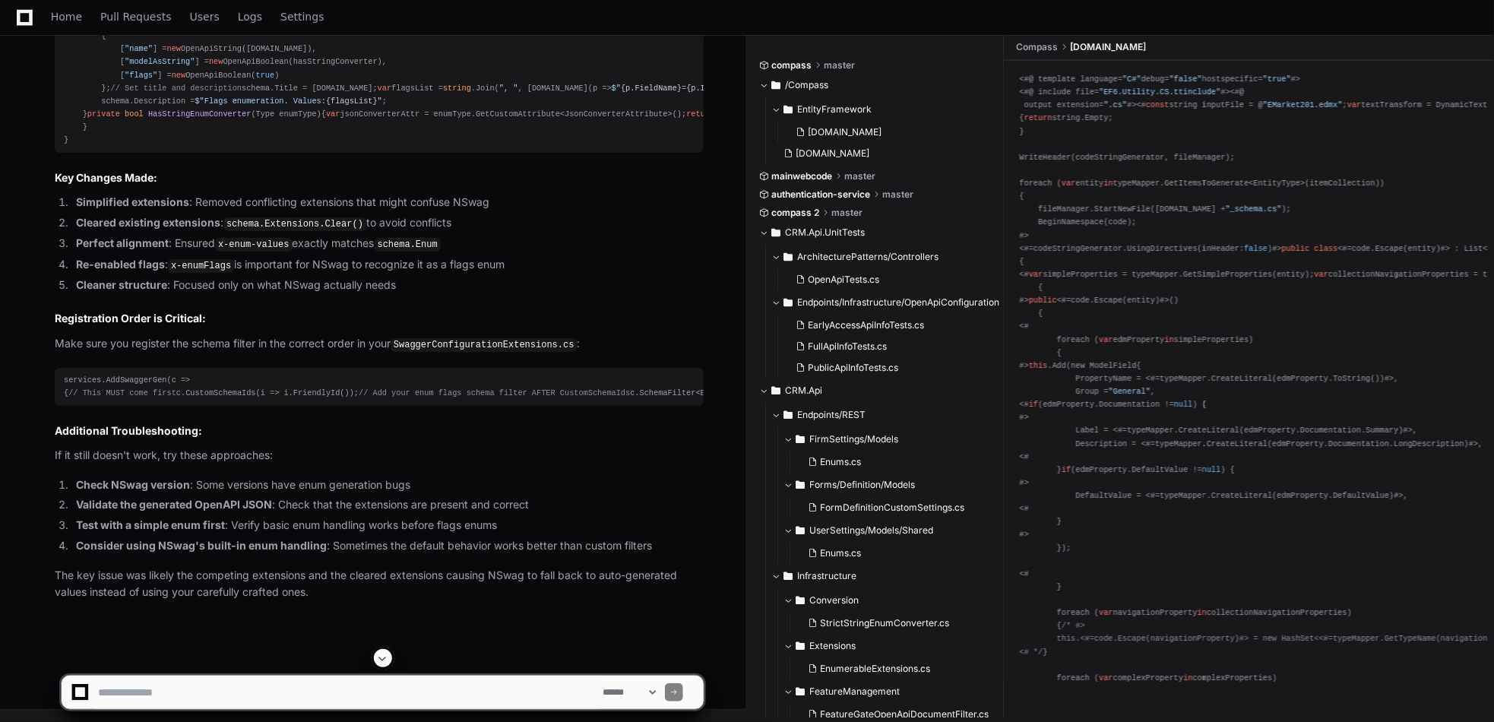
scroll to position [10092, 0]
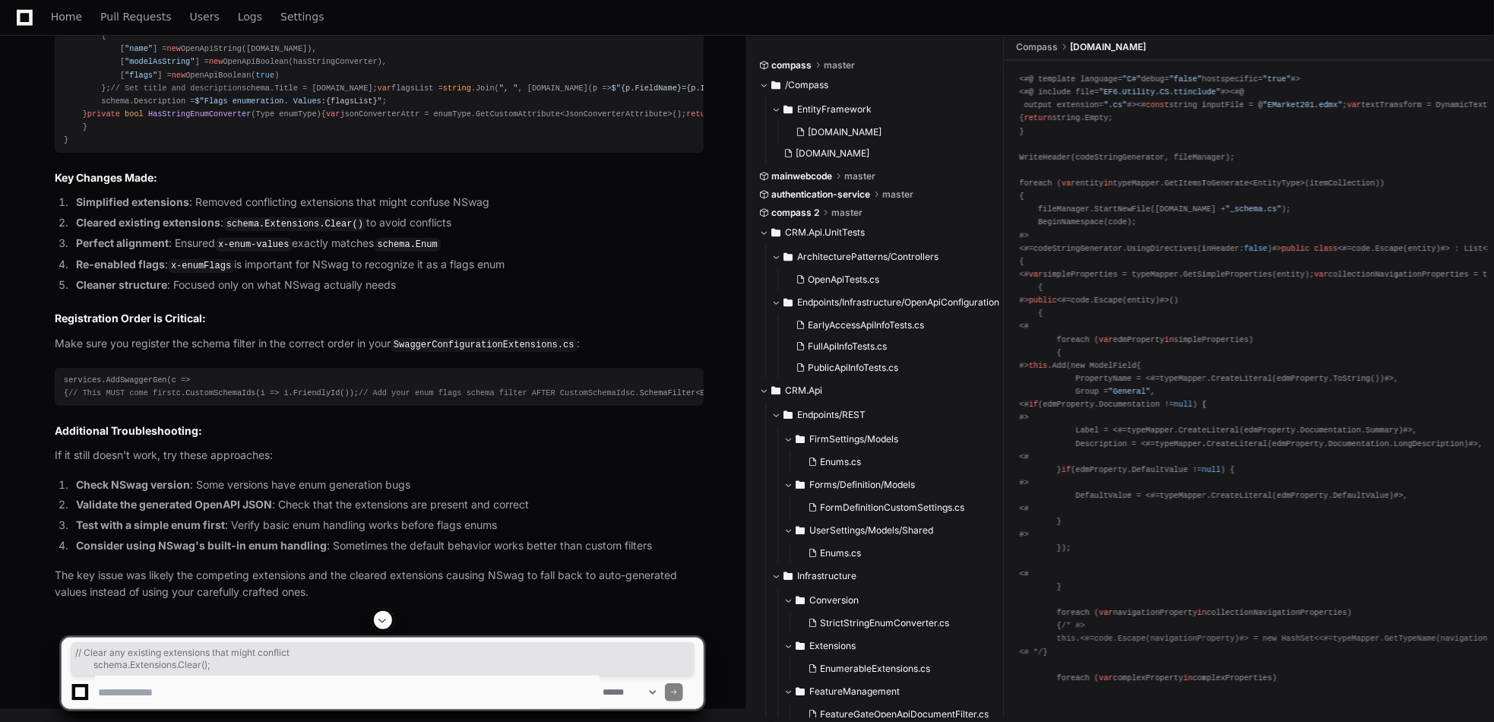
drag, startPoint x: 95, startPoint y: 115, endPoint x: 213, endPoint y: 123, distance: 118.0
copy div "// Clear any existing extensions that might conflict schema.Extensions.Clear();"
click at [150, 691] on textarea at bounding box center [347, 691] width 504 height 33
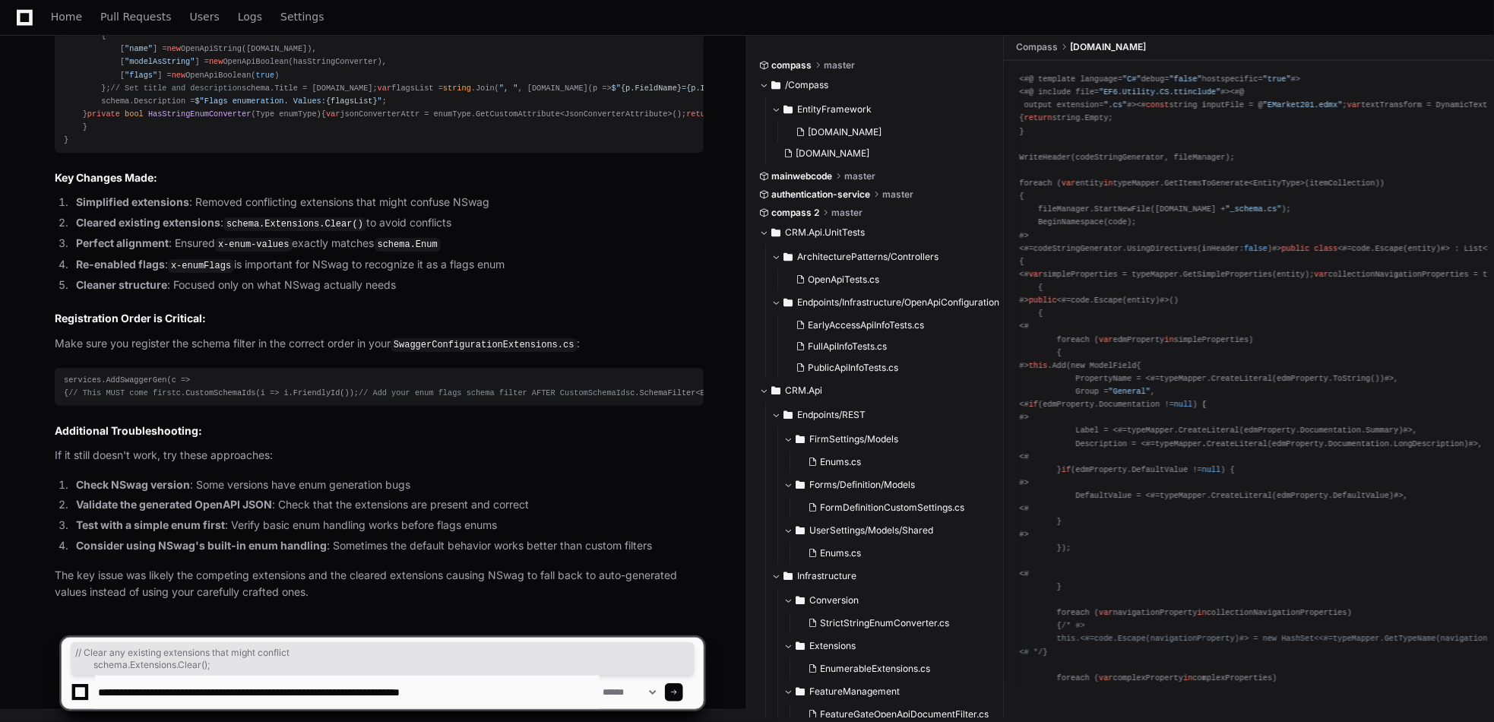
type textarea "**********"
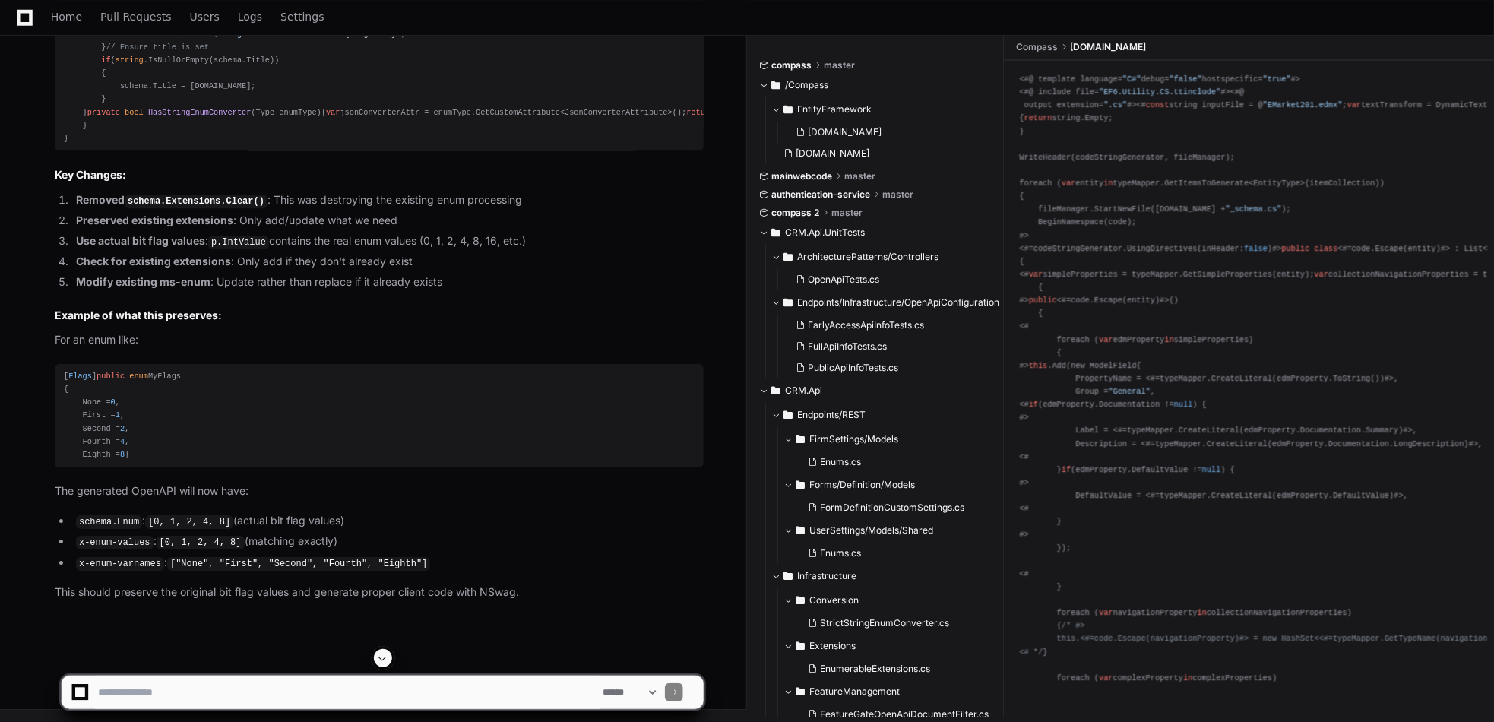
scroll to position [12264, 0]
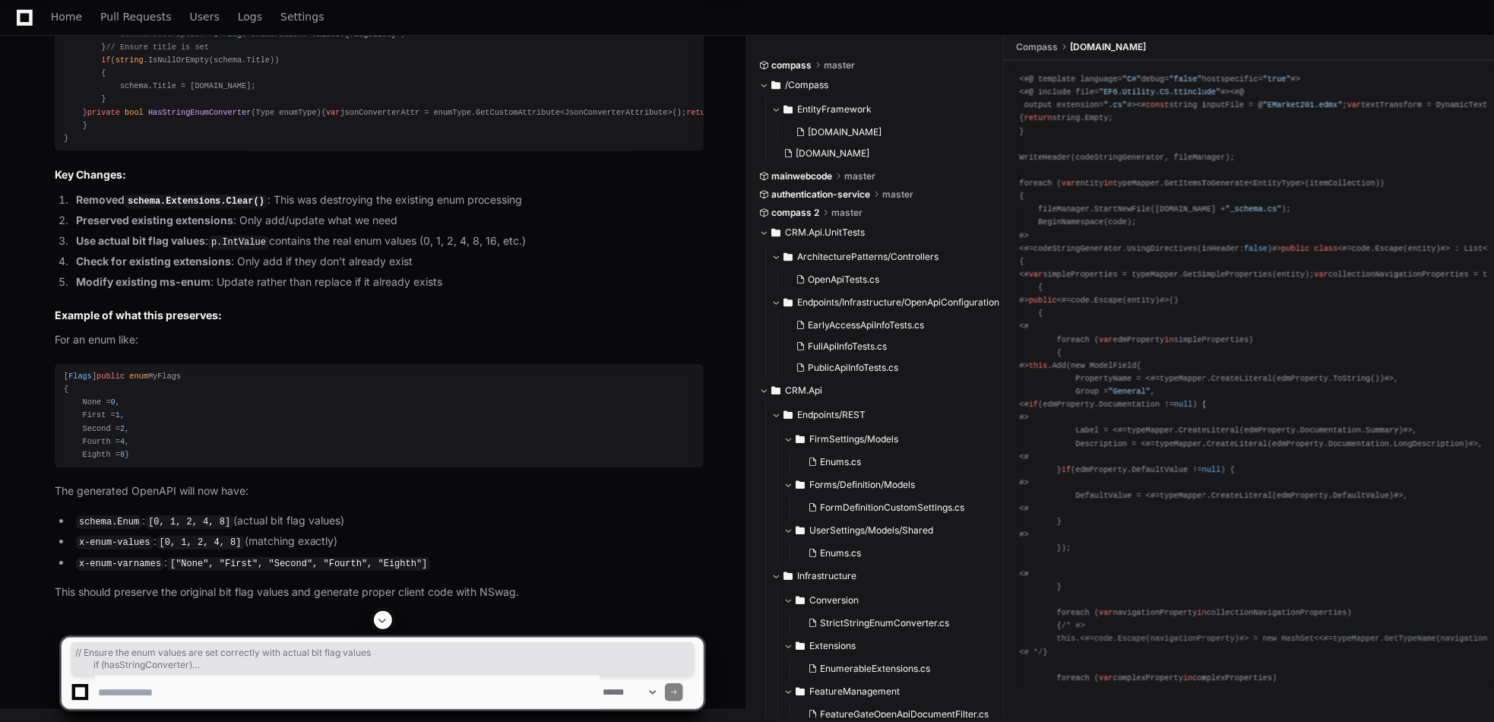
drag, startPoint x: 112, startPoint y: 270, endPoint x: 71, endPoint y: 100, distance: 175.0
copy div "// Ensure the enum values are set correctly with actual bit flag values if (has…"
drag, startPoint x: 109, startPoint y: 280, endPoint x: 73, endPoint y: 229, distance: 62.2
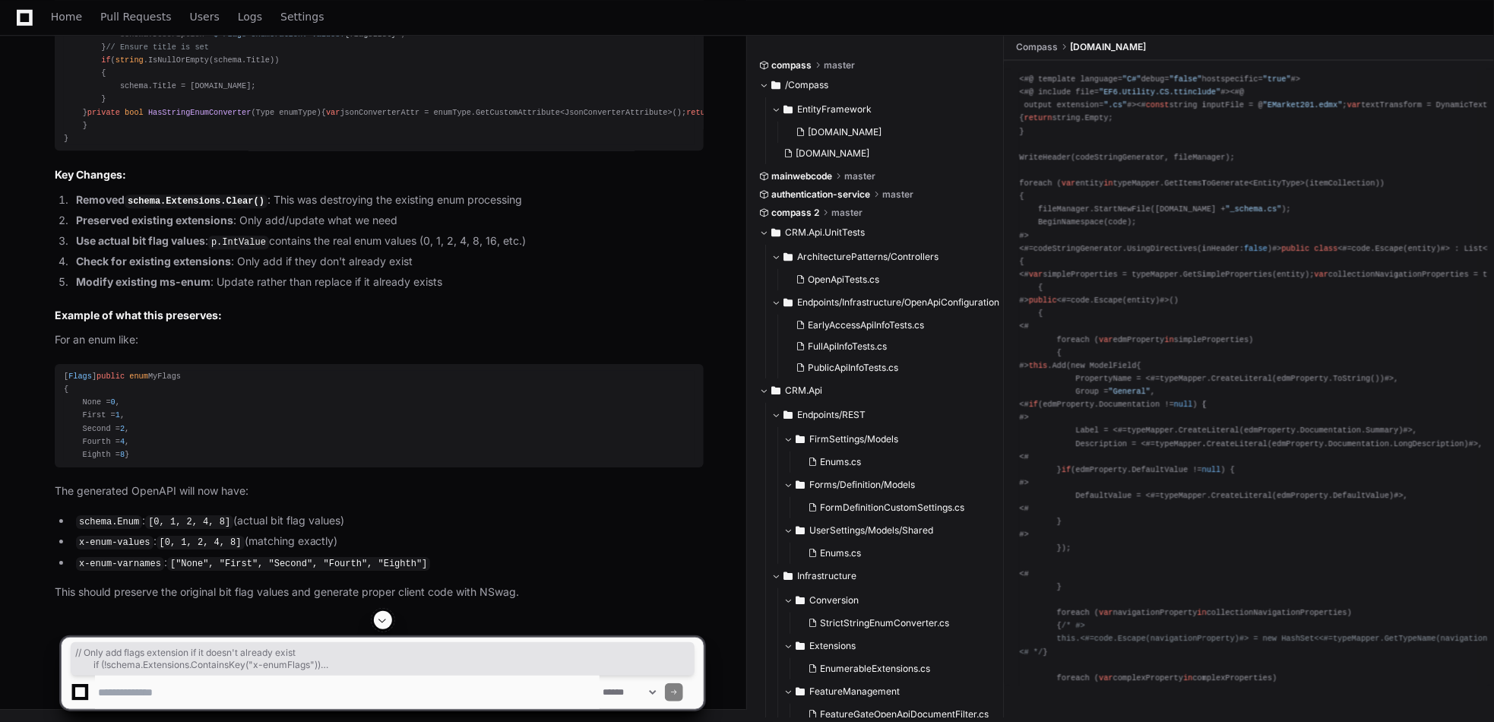
copy div "// Only add flags extension if it doesn't already exist if (!schema.Extensions.…"
drag, startPoint x: 108, startPoint y: 401, endPoint x: 20, endPoint y: 154, distance: 262.2
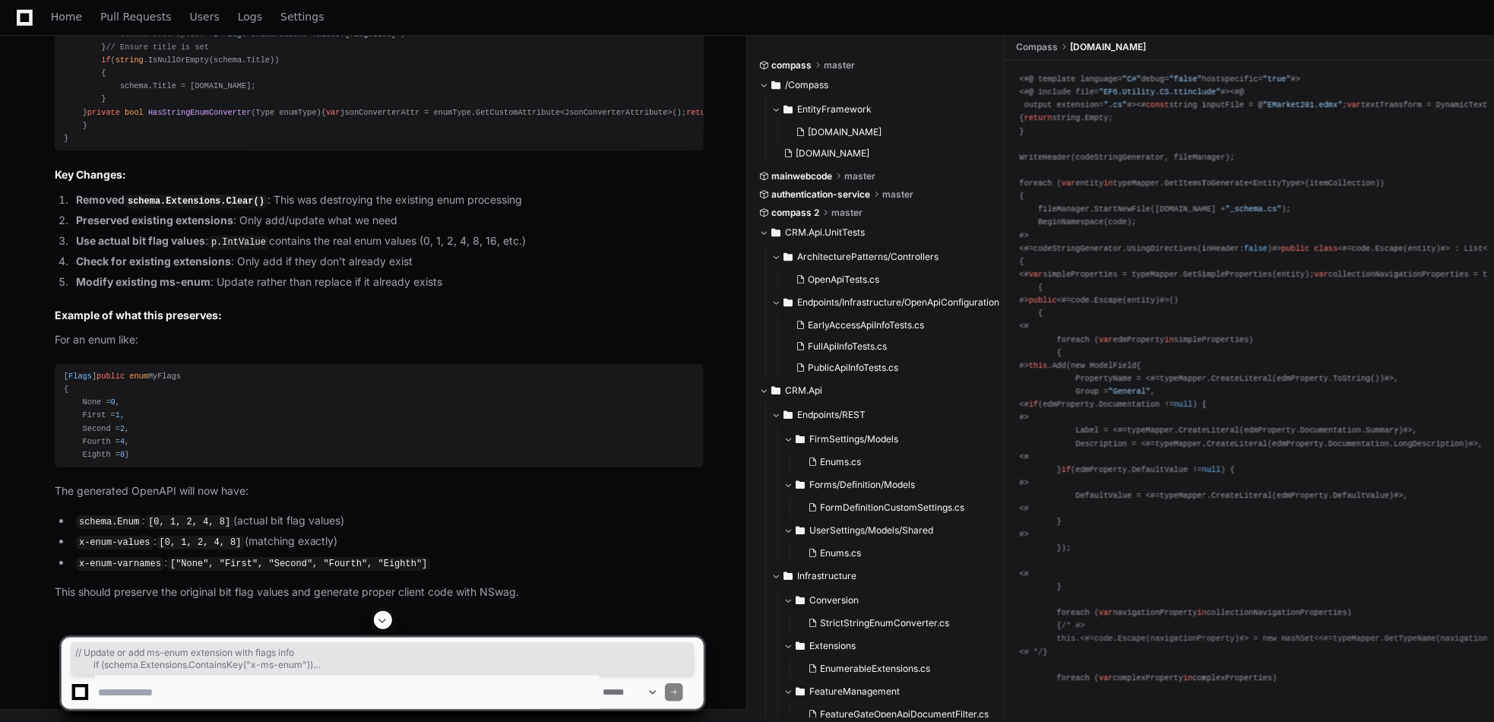
copy div "// Update or add ms-enum extension with flags info if (schema.Extensions.Contai…"
drag, startPoint x: 92, startPoint y: 429, endPoint x: 126, endPoint y: 447, distance: 38.4
copy div "// Enhance description if needed if ( string .IsNullOrEmpty(schema.Description)…"
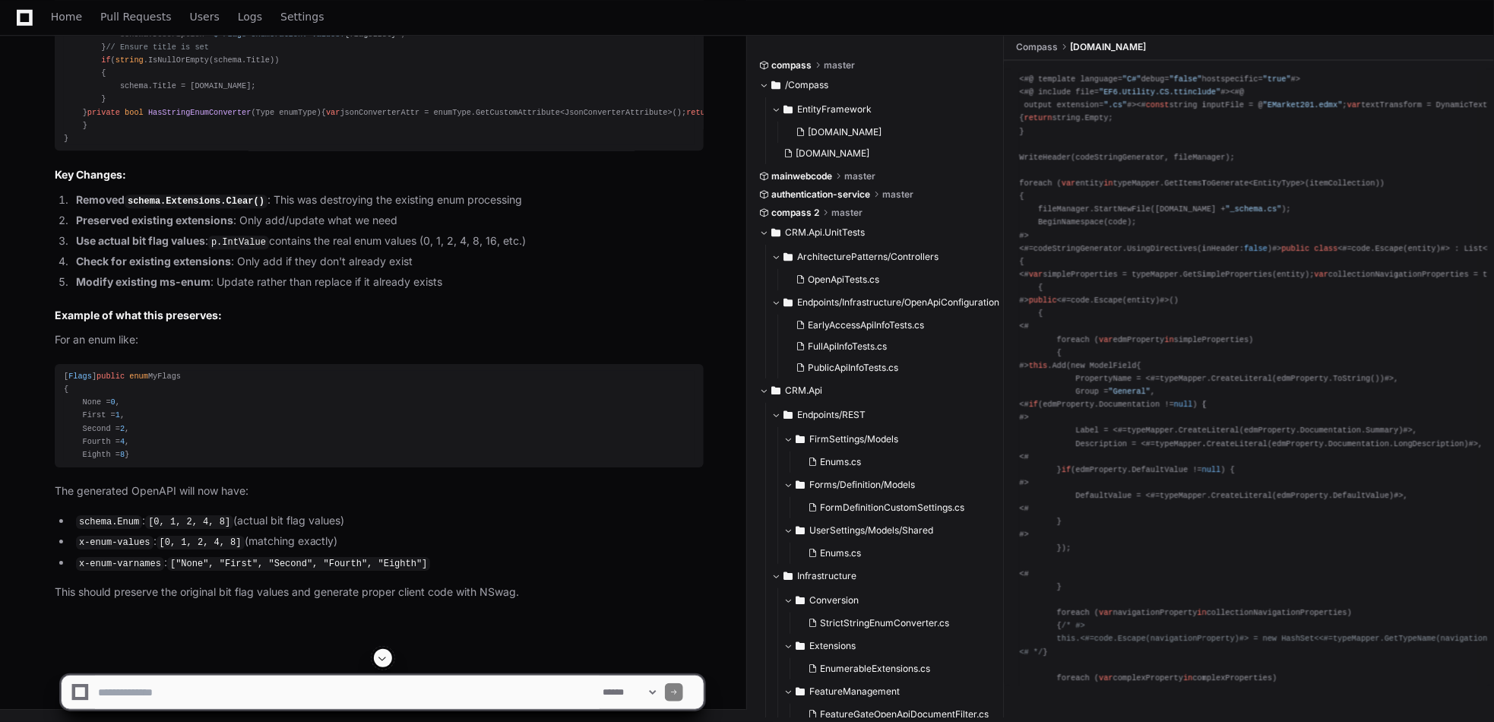
scroll to position [13279, 0]
